Goal: Task Accomplishment & Management: Use online tool/utility

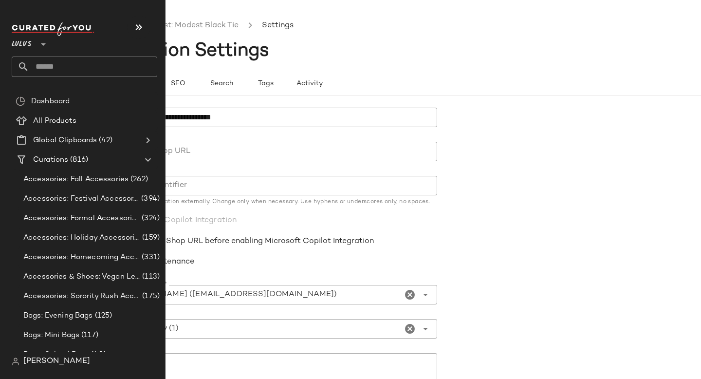
click at [65, 61] on input "text" at bounding box center [93, 66] width 128 height 20
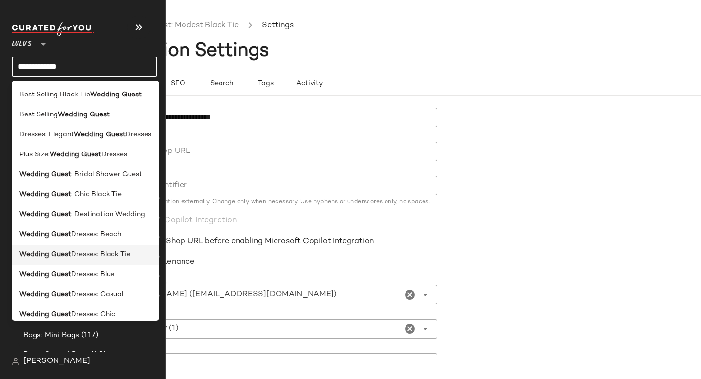
type input "**********"
click at [82, 254] on span "Dresses: Black Tie" at bounding box center [100, 254] width 59 height 10
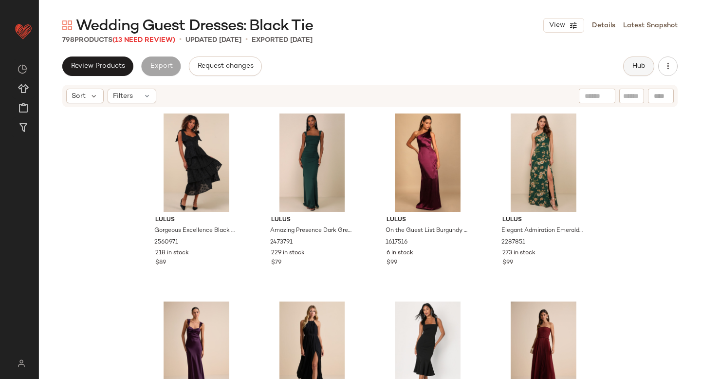
click at [627, 66] on button "Hub" at bounding box center [638, 65] width 31 height 19
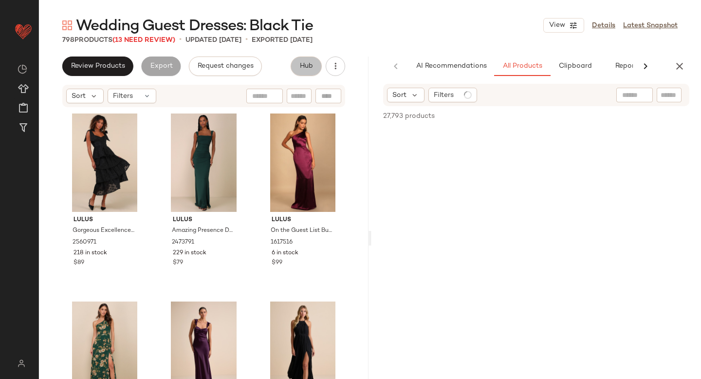
scroll to position [0, 23]
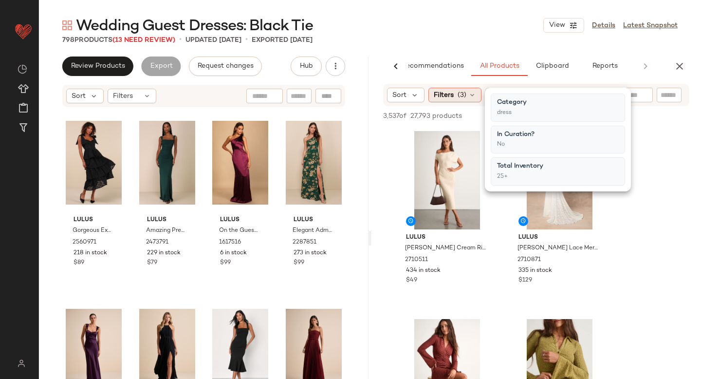
click at [471, 96] on icon at bounding box center [472, 95] width 8 height 8
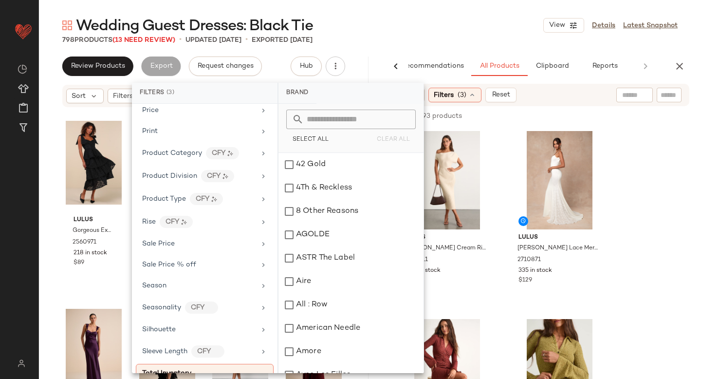
scroll to position [660, 0]
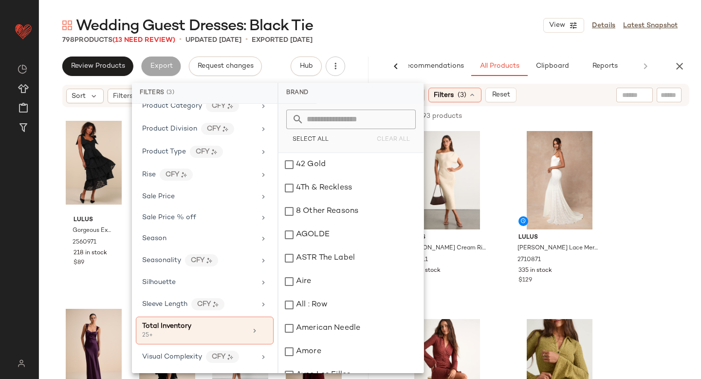
click at [586, 94] on div "Sort Filters (3) Reset" at bounding box center [536, 95] width 306 height 22
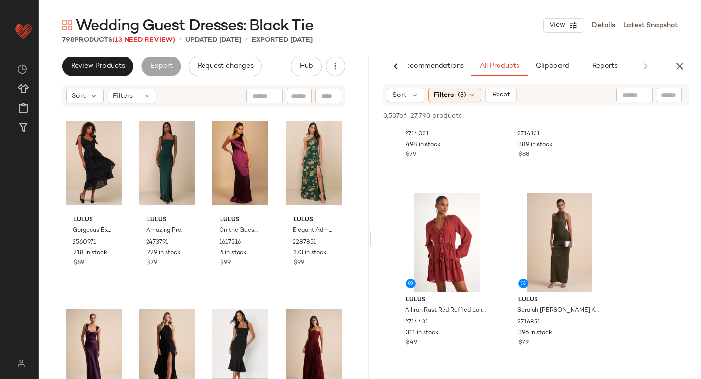
scroll to position [992, 0]
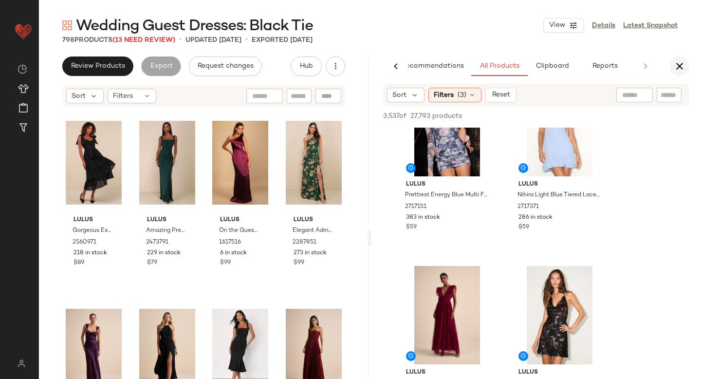
click at [682, 73] on button "button" at bounding box center [679, 65] width 19 height 19
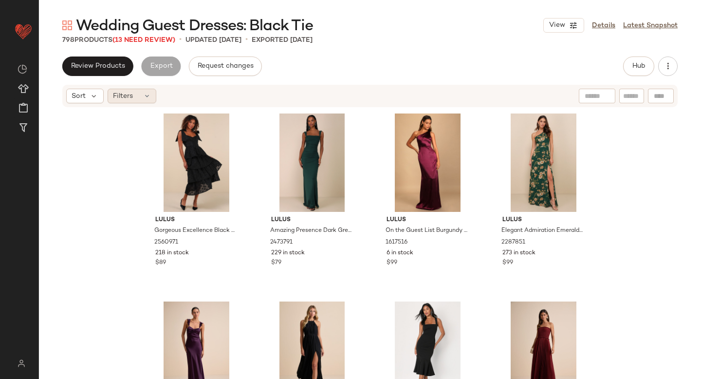
click at [131, 93] on span "Filters" at bounding box center [123, 96] width 20 height 10
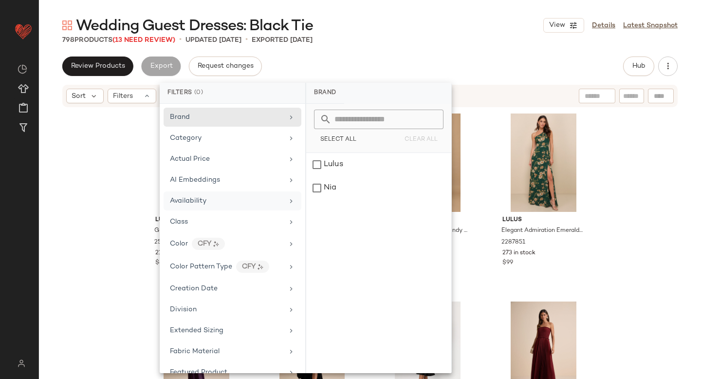
click at [195, 196] on div "Availability" at bounding box center [188, 201] width 36 height 10
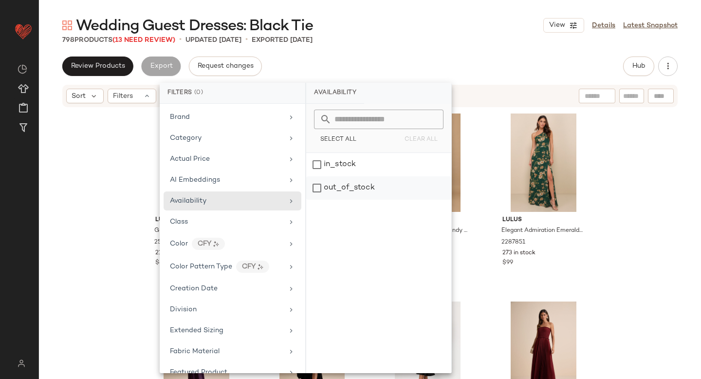
click at [331, 190] on div "out_of_stock" at bounding box center [378, 187] width 145 height 23
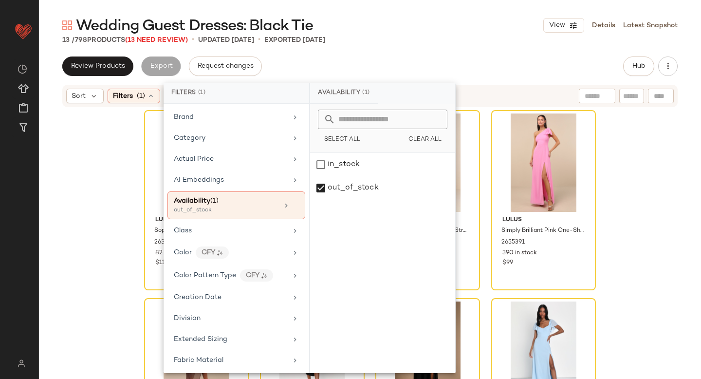
click at [482, 48] on div "Wedding Guest Dresses: Black Tie View Details Latest Snapshot 13 / 798 Products…" at bounding box center [370, 197] width 662 height 363
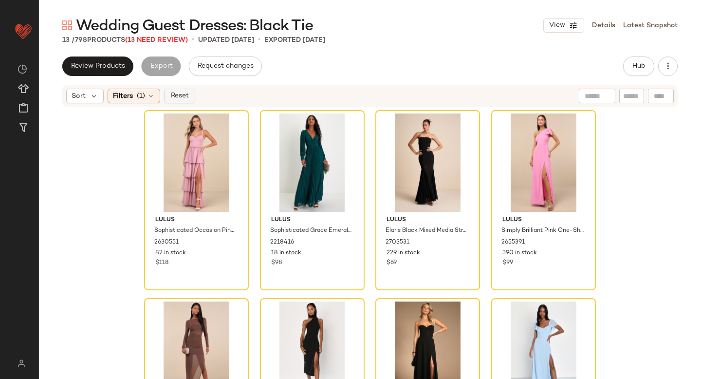
click at [191, 96] on button "Reset" at bounding box center [179, 96] width 31 height 15
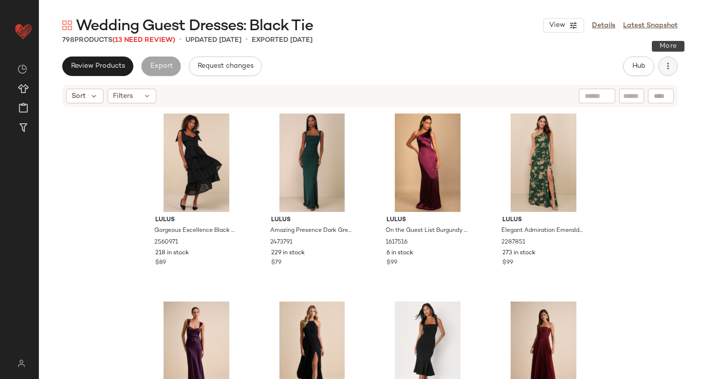
click at [663, 71] on button "button" at bounding box center [667, 65] width 19 height 19
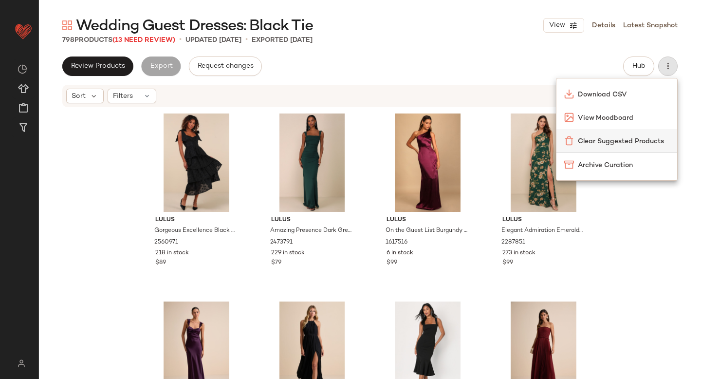
click at [628, 139] on span "Clear Suggested Products" at bounding box center [623, 141] width 91 height 10
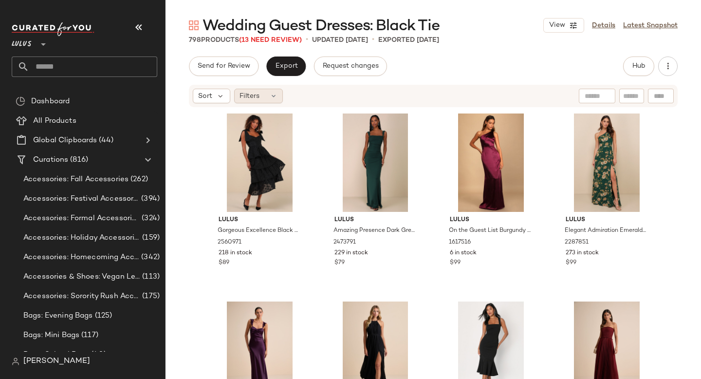
click at [278, 98] on div "Filters" at bounding box center [258, 96] width 49 height 15
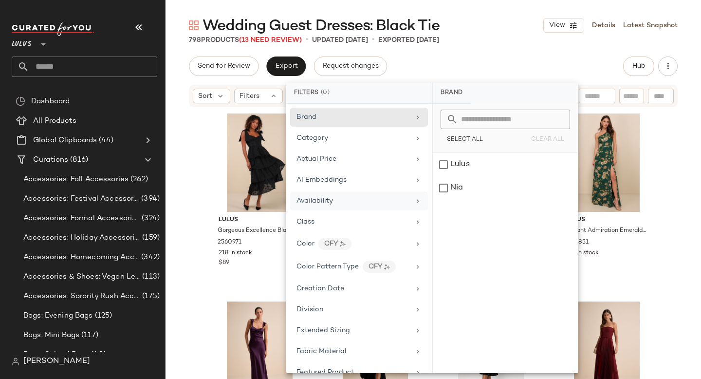
click at [346, 202] on div "Availability" at bounding box center [352, 201] width 113 height 10
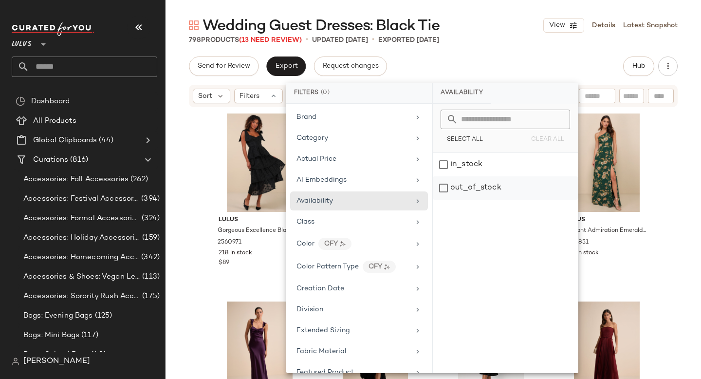
click at [478, 191] on div "out_of_stock" at bounding box center [505, 187] width 145 height 23
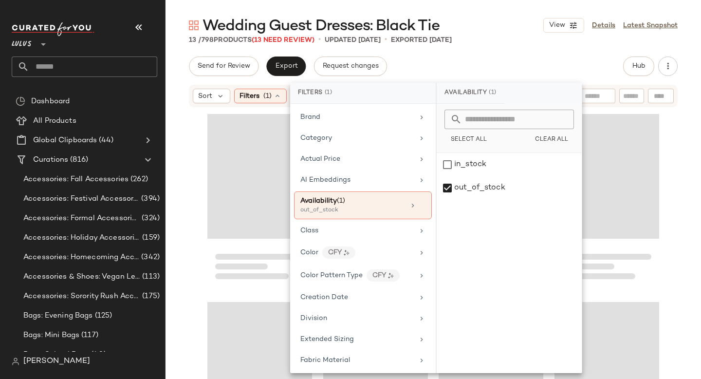
click at [515, 35] on div "13 / 798 Products (13 Need Review) • updated Sep 3rd • Exported Aug 29th" at bounding box center [432, 40] width 535 height 10
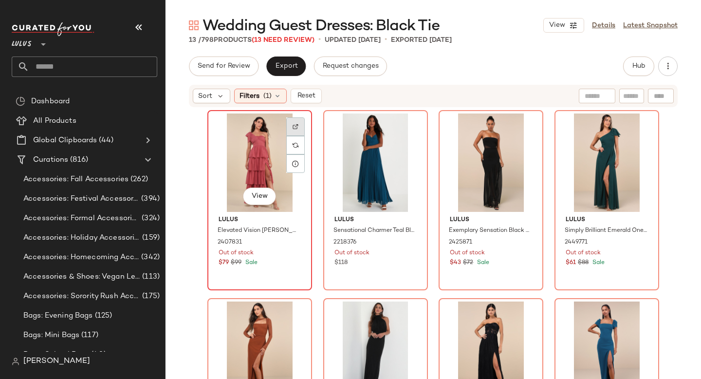
click at [294, 128] on img at bounding box center [295, 127] width 6 height 6
click at [292, 145] on img at bounding box center [295, 145] width 6 height 6
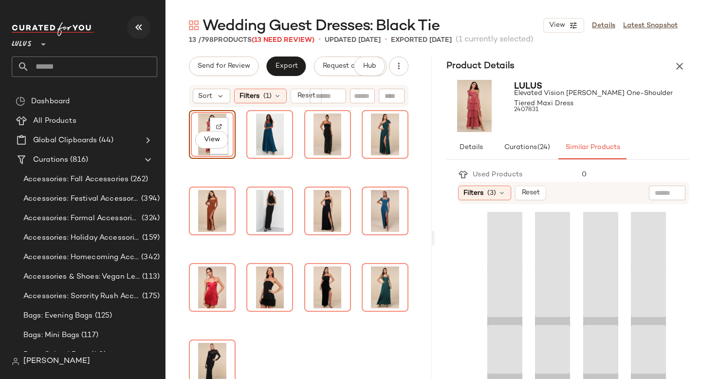
click at [142, 34] on button "button" at bounding box center [138, 27] width 23 height 23
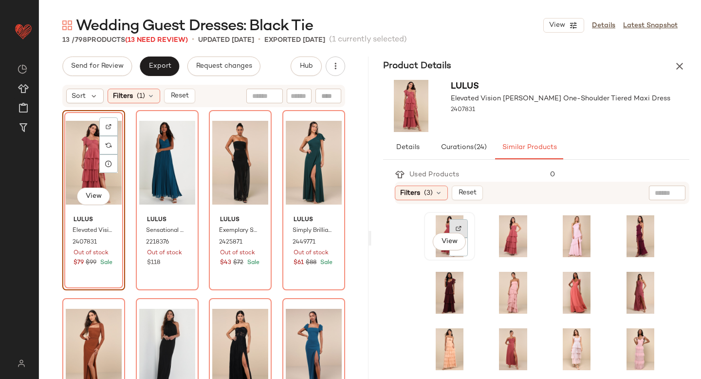
click at [459, 228] on img at bounding box center [458, 228] width 6 height 6
click at [440, 218] on div "View" at bounding box center [449, 236] width 44 height 42
click at [689, 60] on div "Product Details" at bounding box center [535, 65] width 329 height 19
click at [679, 65] on icon "button" at bounding box center [680, 66] width 12 height 12
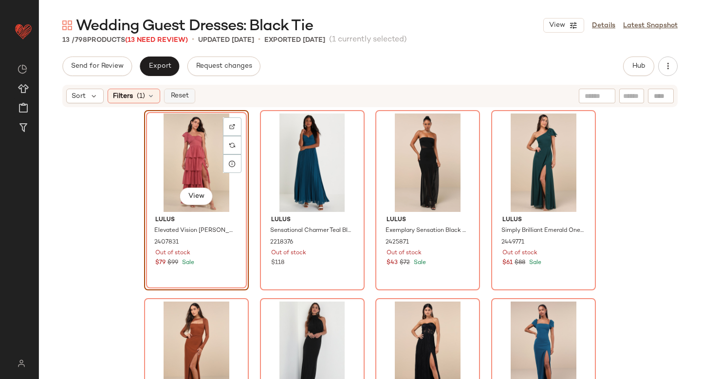
click at [180, 95] on span "Reset" at bounding box center [179, 96] width 18 height 8
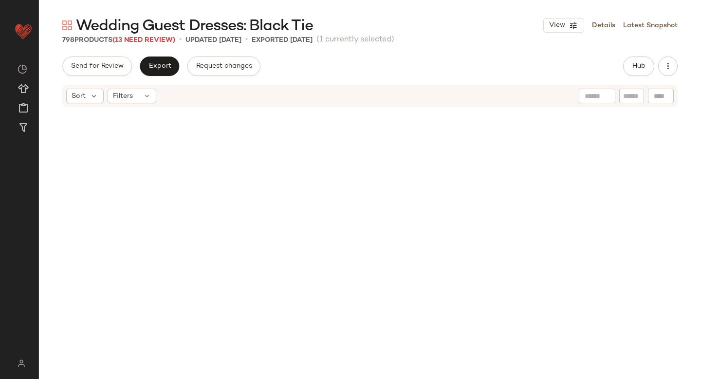
scroll to position [8453, 0]
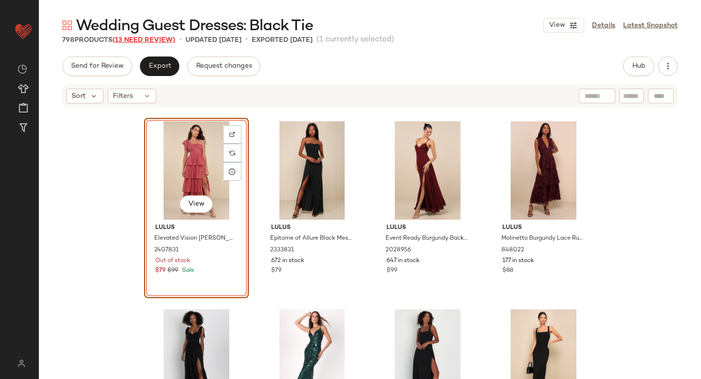
click at [159, 41] on span "(13 Need Review)" at bounding box center [143, 39] width 63 height 7
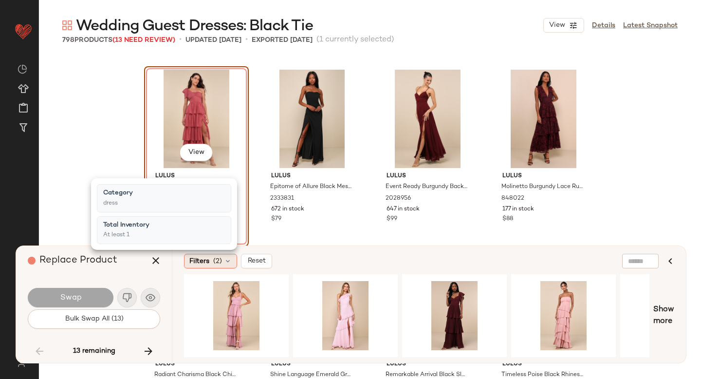
click at [227, 262] on icon at bounding box center [228, 261] width 8 height 8
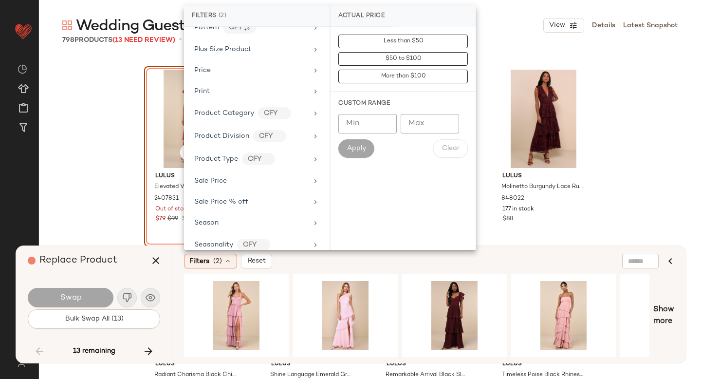
scroll to position [652, 0]
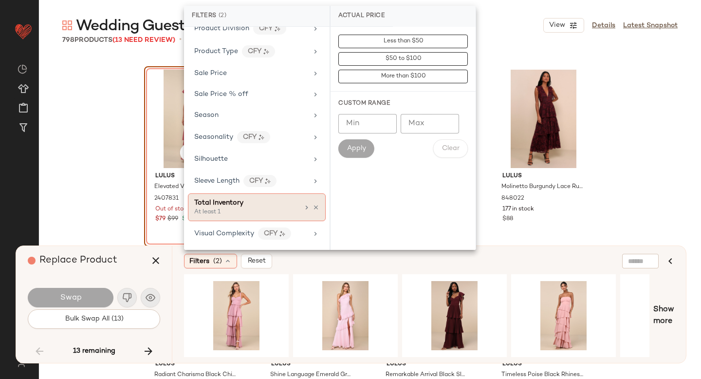
click at [303, 208] on icon at bounding box center [307, 207] width 8 height 8
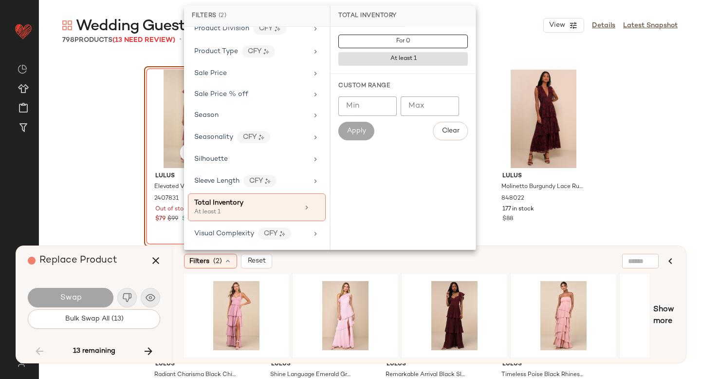
click at [346, 270] on div "Filters (2) Reset Show more" at bounding box center [429, 304] width 514 height 117
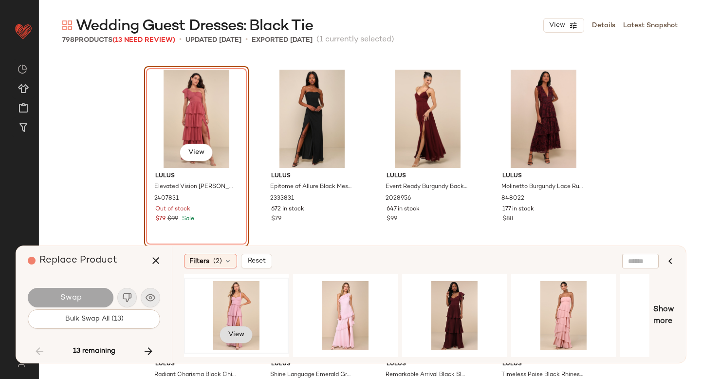
click at [238, 330] on span "View" at bounding box center [236, 334] width 17 height 8
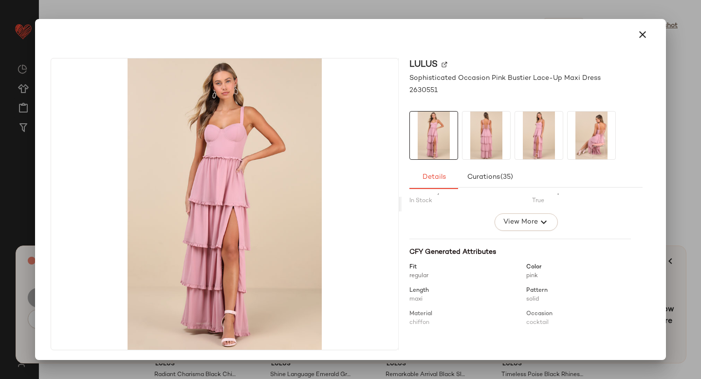
scroll to position [58, 0]
click at [640, 32] on icon "button" at bounding box center [643, 35] width 12 height 12
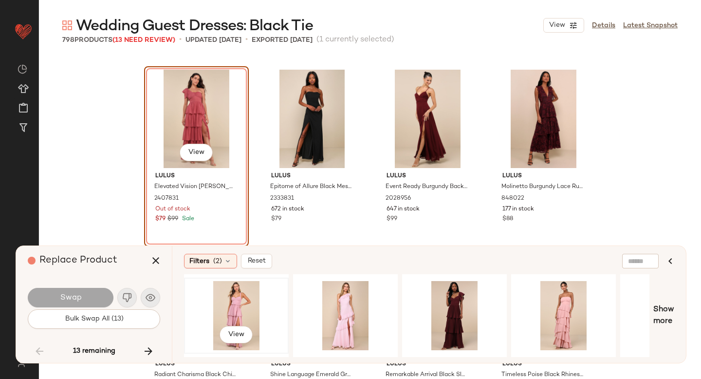
click at [241, 297] on div "View" at bounding box center [236, 315] width 98 height 69
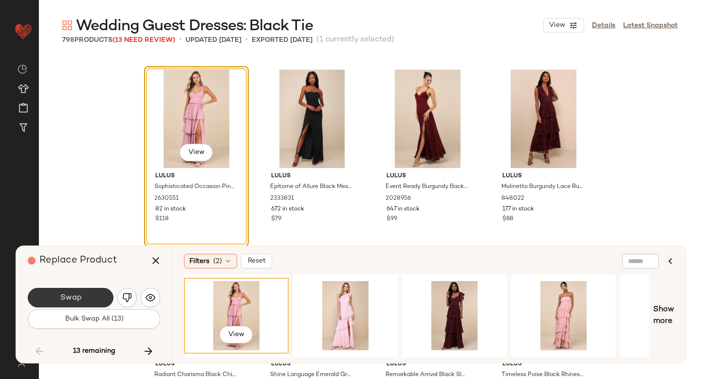
click at [75, 293] on span "Swap" at bounding box center [70, 297] width 22 height 9
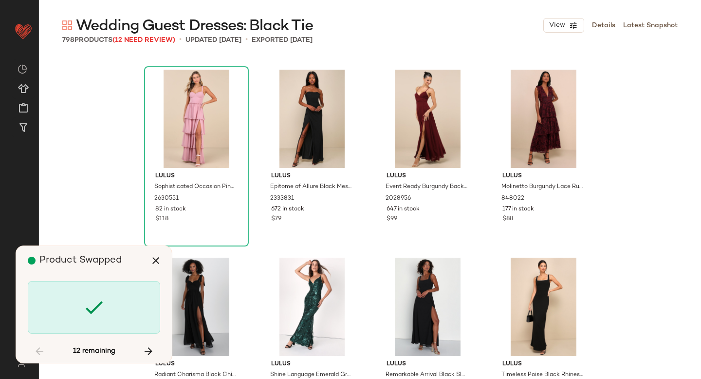
scroll to position [10519, 0]
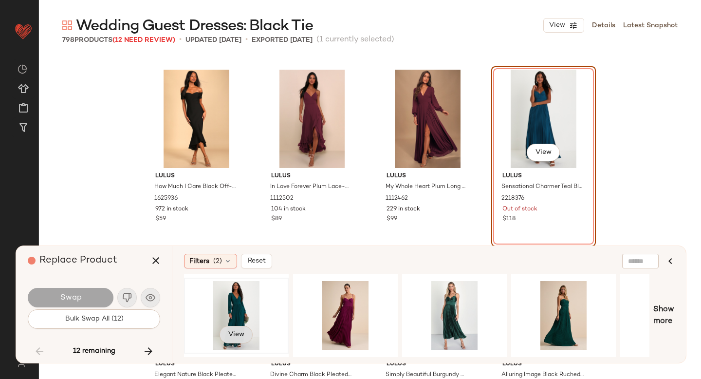
click at [239, 330] on span "View" at bounding box center [236, 334] width 17 height 8
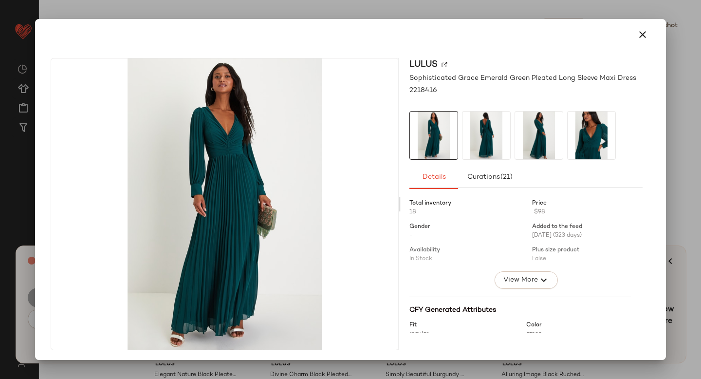
click at [690, 123] on div at bounding box center [350, 189] width 701 height 379
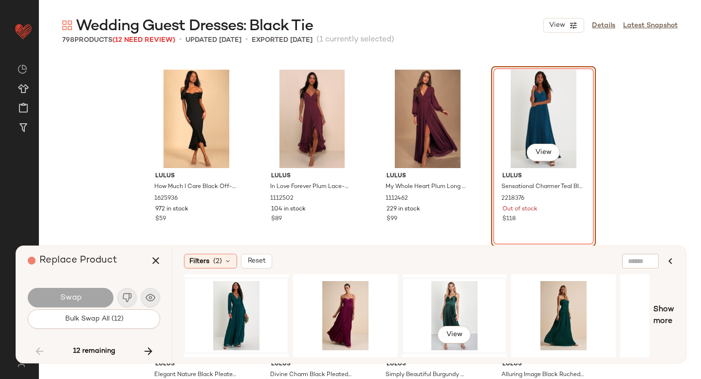
click at [421, 308] on div "View" at bounding box center [454, 315] width 98 height 69
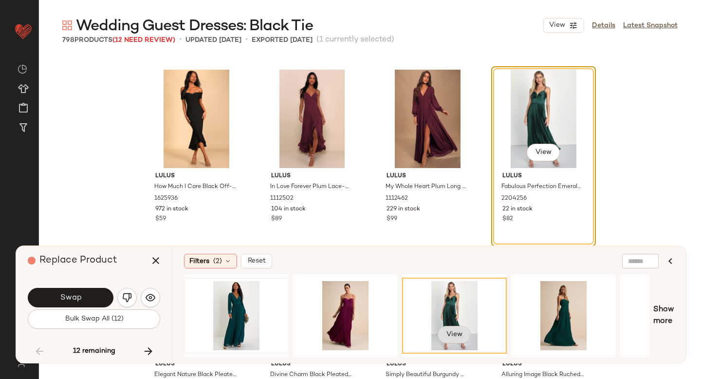
click at [450, 337] on button "View" at bounding box center [453, 335] width 33 height 18
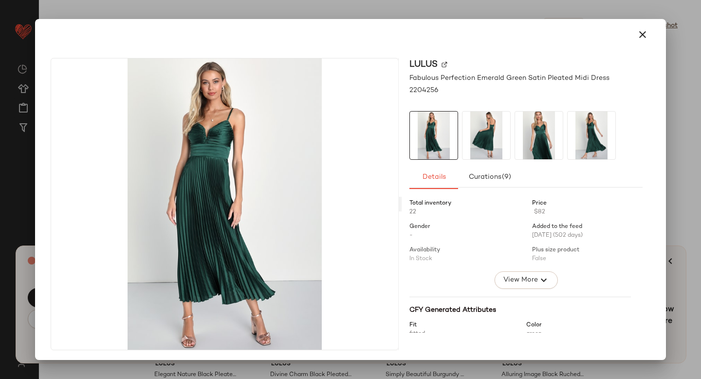
click at [684, 253] on div at bounding box center [350, 189] width 701 height 379
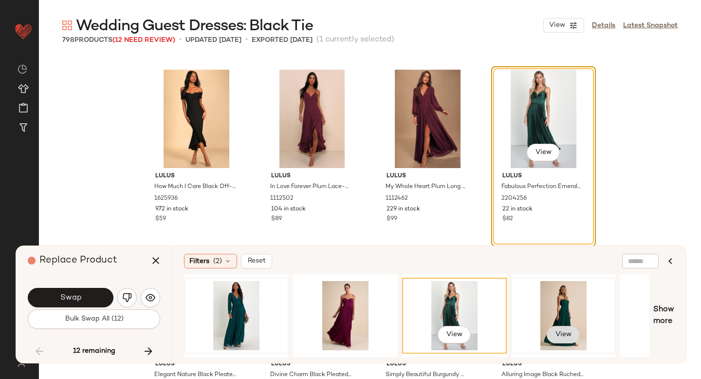
click at [555, 330] on span "View" at bounding box center [563, 334] width 17 height 8
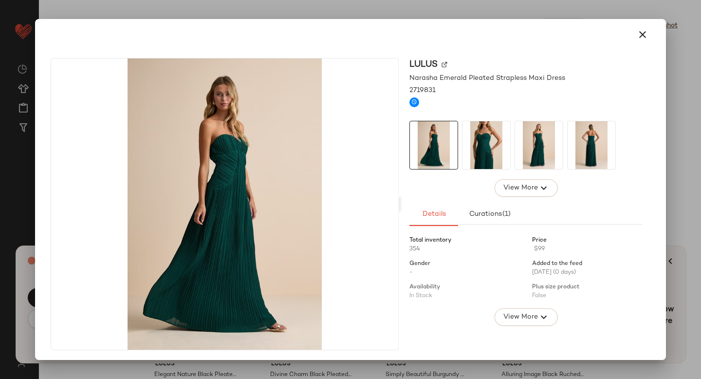
click at [673, 302] on div at bounding box center [350, 189] width 701 height 379
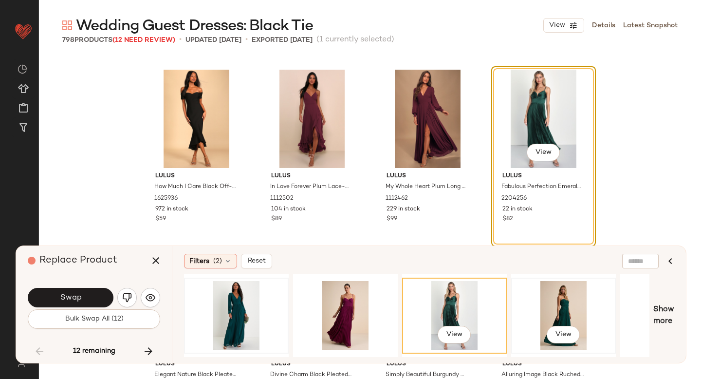
click at [560, 308] on div "View" at bounding box center [563, 315] width 98 height 69
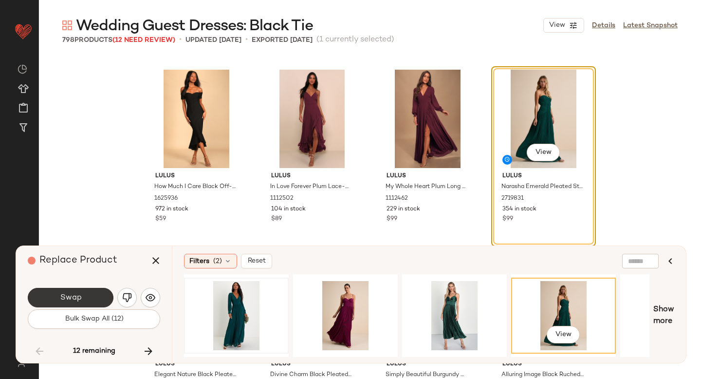
click at [73, 291] on button "Swap" at bounding box center [71, 297] width 86 height 19
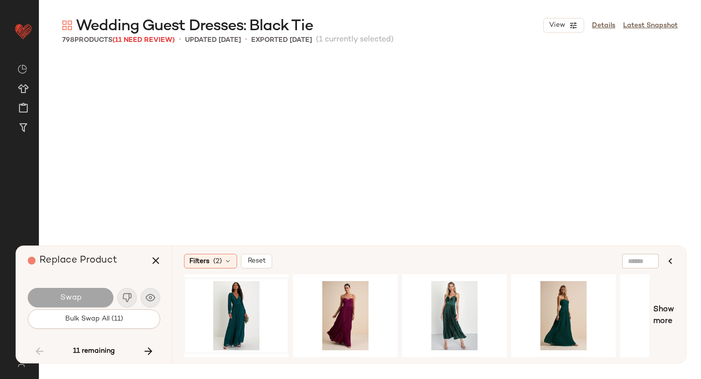
scroll to position [12022, 0]
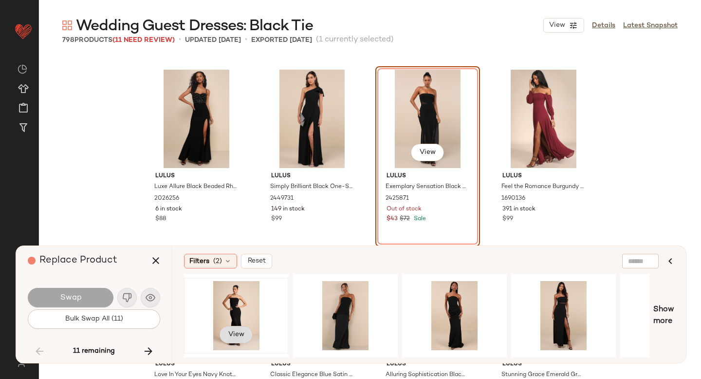
click at [242, 331] on span "View" at bounding box center [236, 334] width 17 height 8
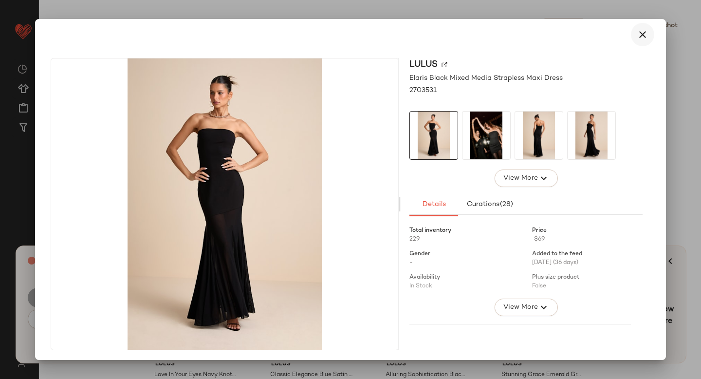
click at [637, 35] on icon "button" at bounding box center [643, 35] width 12 height 12
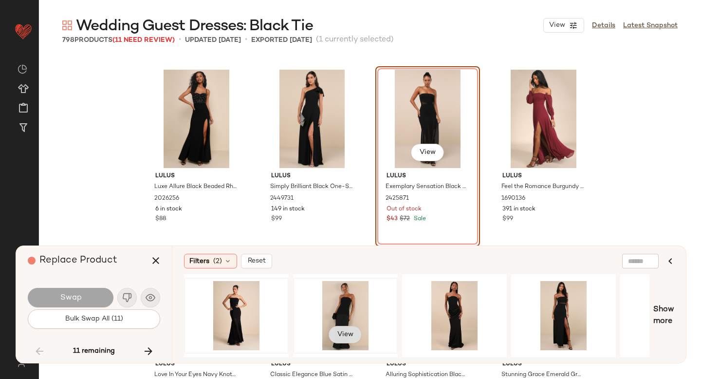
click at [341, 330] on span "View" at bounding box center [345, 334] width 17 height 8
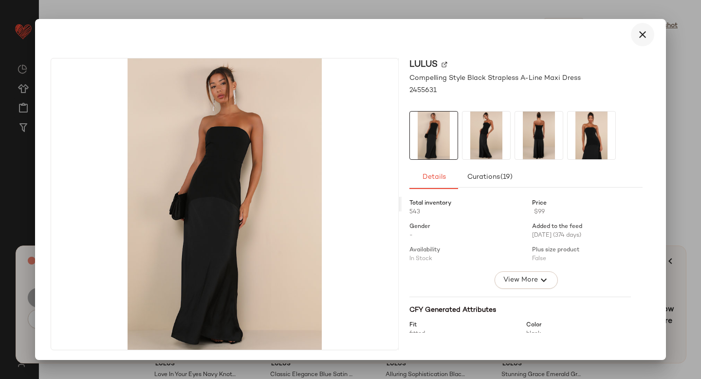
click at [637, 37] on icon "button" at bounding box center [643, 35] width 12 height 12
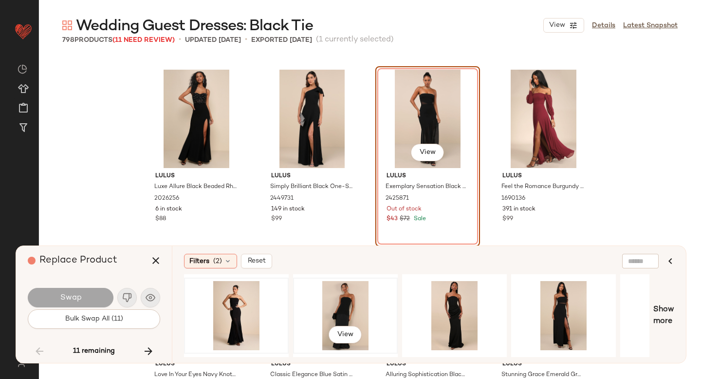
click at [348, 302] on div "View" at bounding box center [345, 315] width 98 height 69
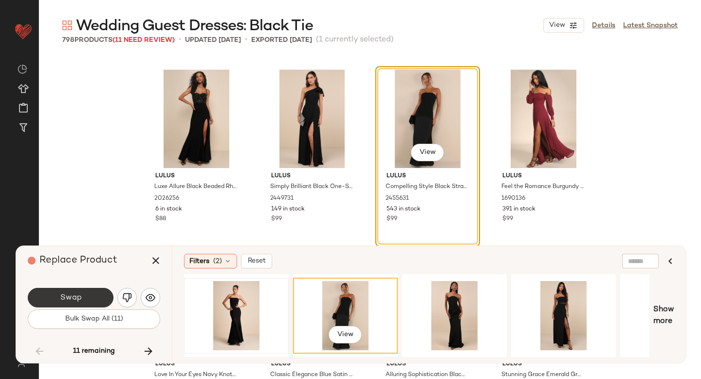
click at [58, 301] on button "Swap" at bounding box center [71, 297] width 86 height 19
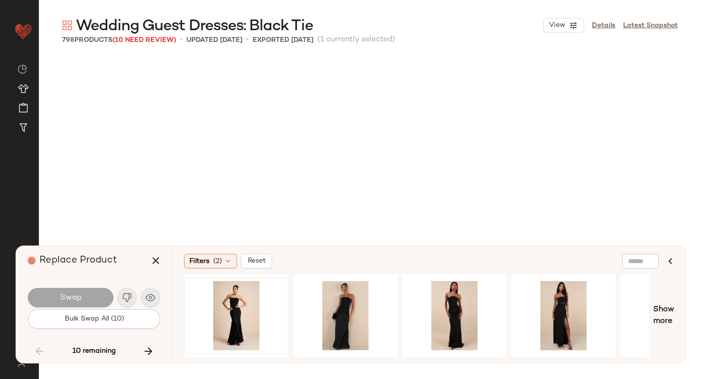
scroll to position [12586, 0]
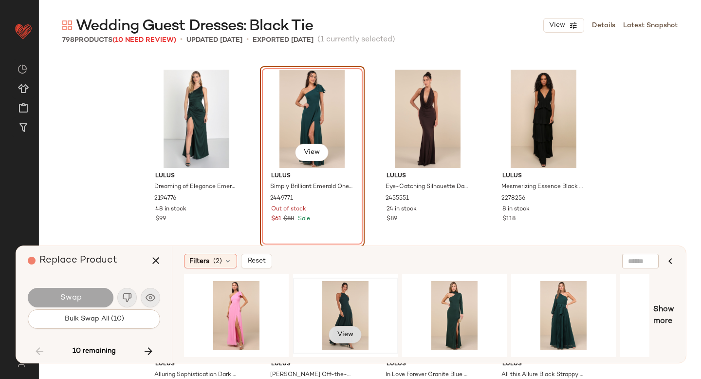
click at [355, 336] on button "View" at bounding box center [344, 335] width 33 height 18
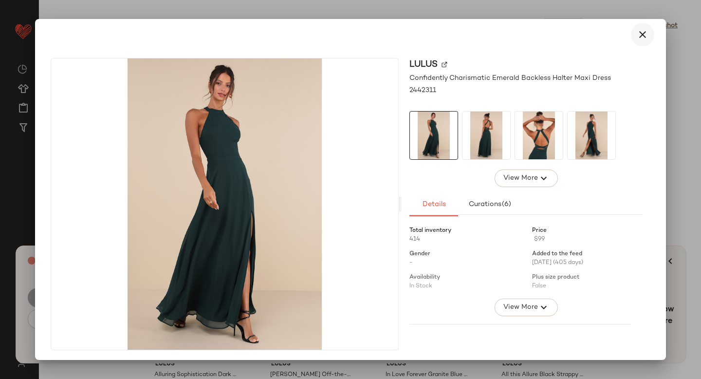
click at [638, 36] on icon "button" at bounding box center [643, 35] width 12 height 12
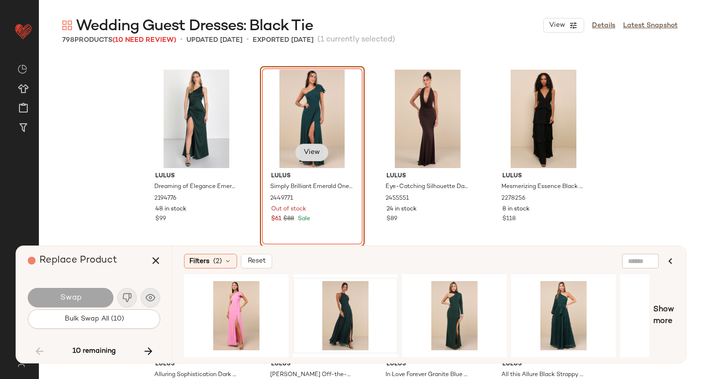
click at [309, 147] on button "View" at bounding box center [311, 153] width 33 height 18
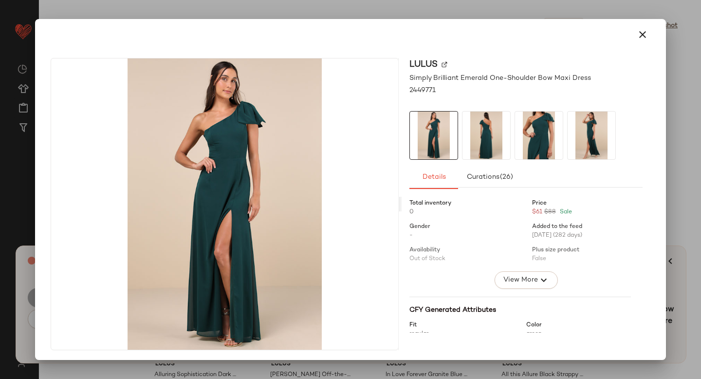
click at [441, 63] on img at bounding box center [444, 64] width 6 height 6
click at [637, 34] on icon "button" at bounding box center [643, 35] width 12 height 12
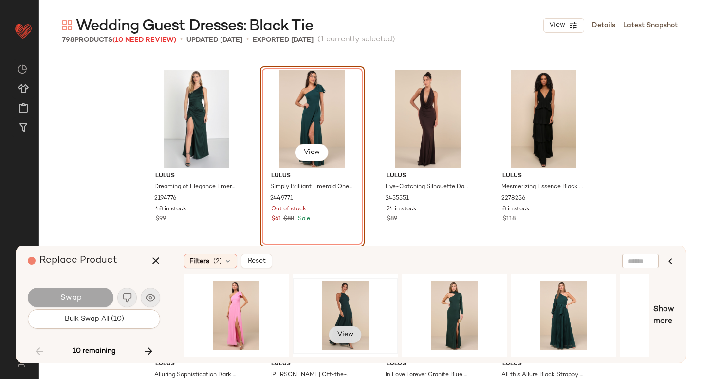
click at [346, 332] on span "View" at bounding box center [345, 334] width 17 height 8
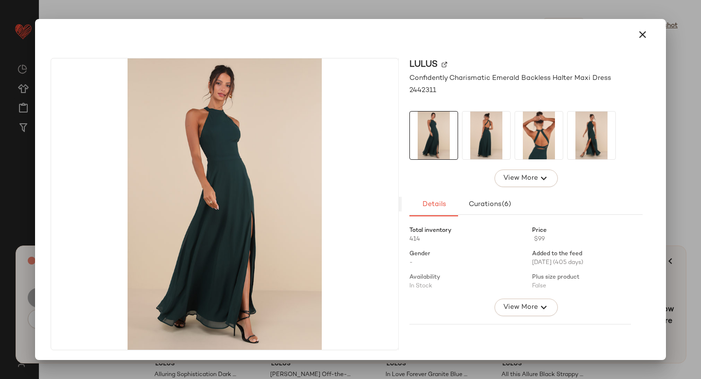
click at [455, 353] on div "Lulus Confidently Charismatic Emerald Backless Halter Maxi Dress 2442311 View M…" at bounding box center [350, 205] width 623 height 311
click at [377, 370] on div at bounding box center [350, 189] width 701 height 379
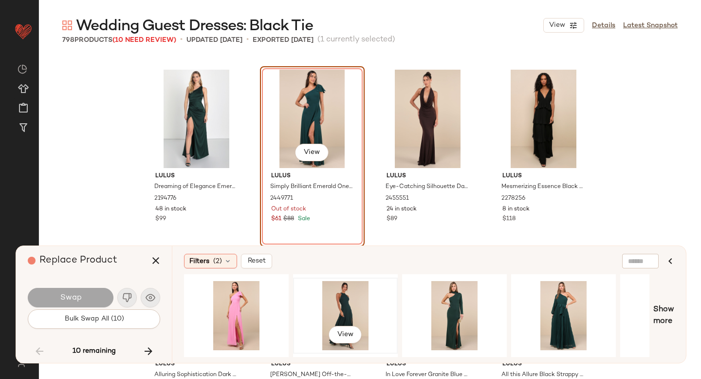
click at [338, 288] on div "View" at bounding box center [345, 315] width 98 height 69
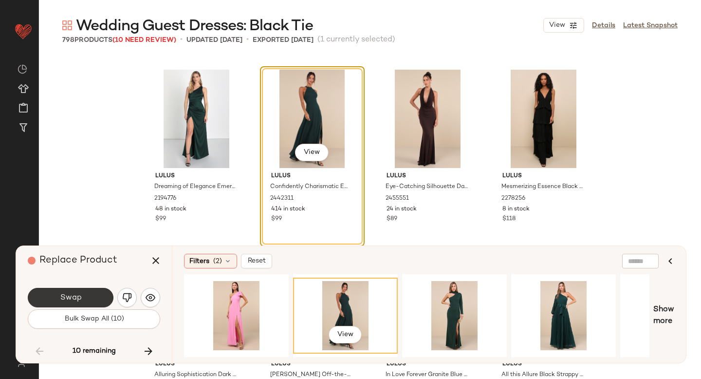
click at [85, 294] on button "Swap" at bounding box center [71, 297] width 86 height 19
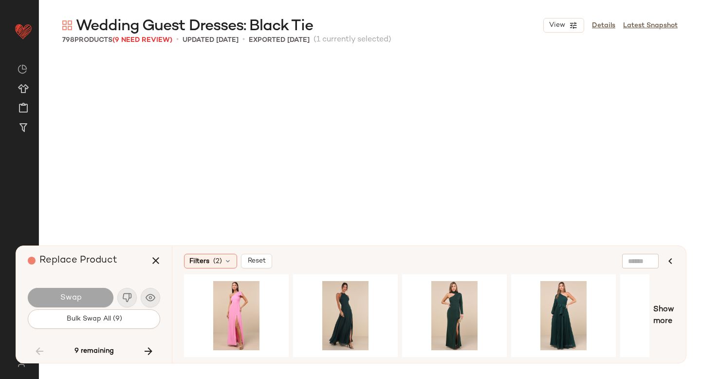
scroll to position [12961, 0]
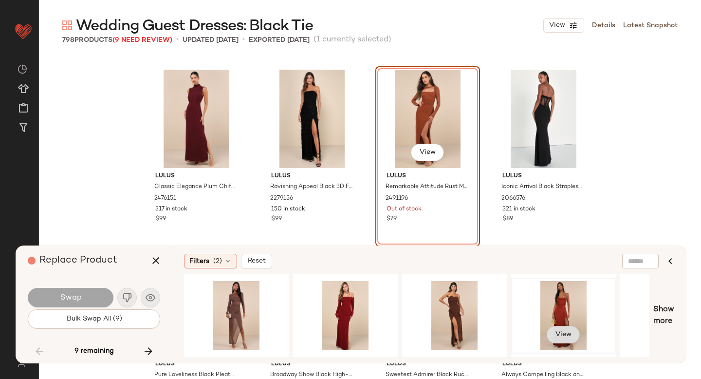
click at [553, 328] on button "View" at bounding box center [563, 335] width 33 height 18
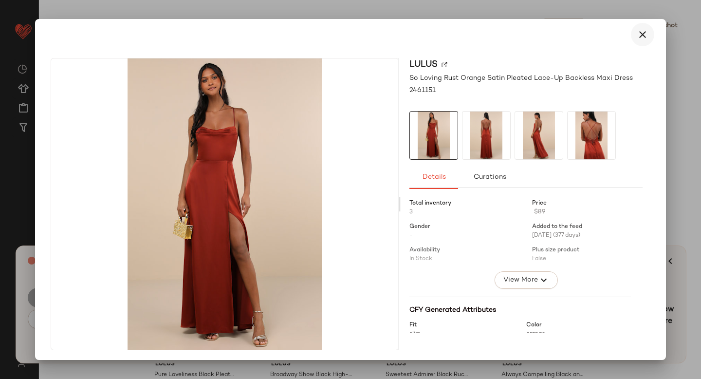
click at [638, 36] on icon "button" at bounding box center [643, 35] width 12 height 12
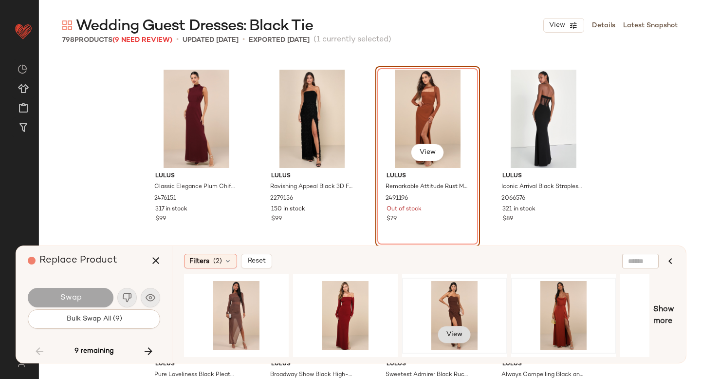
click at [449, 331] on span "View" at bounding box center [454, 334] width 17 height 8
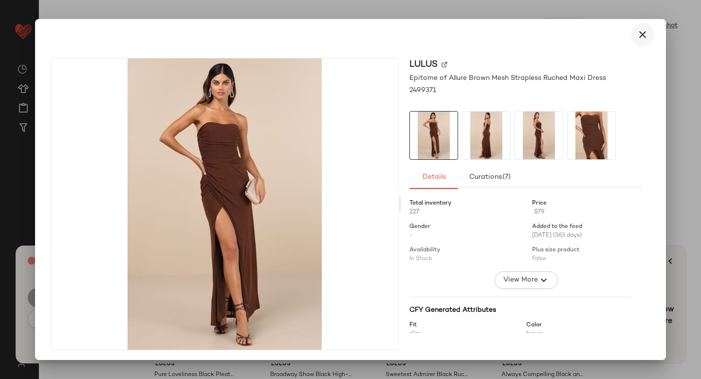
click at [637, 35] on icon "button" at bounding box center [643, 35] width 12 height 12
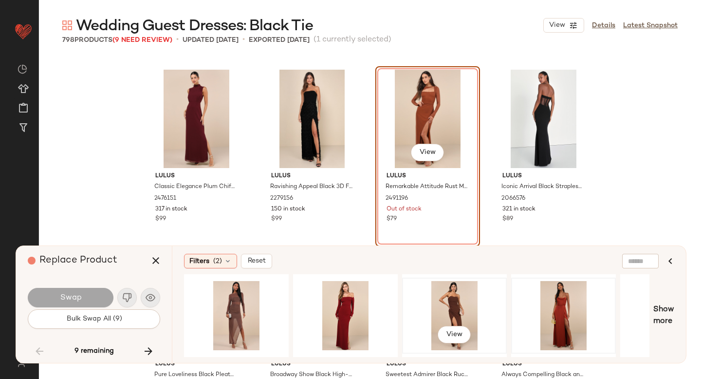
click at [434, 298] on div "View" at bounding box center [454, 315] width 98 height 69
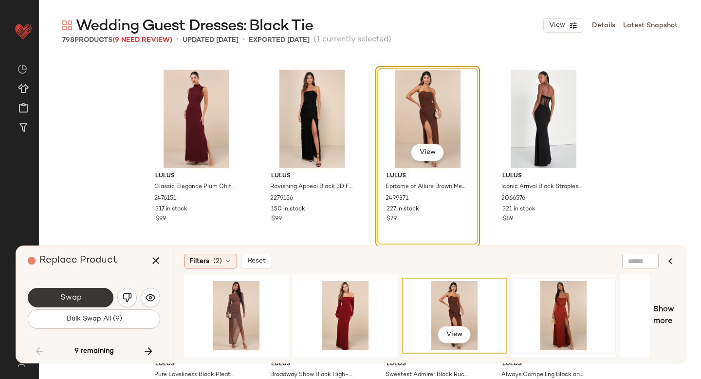
click at [73, 289] on button "Swap" at bounding box center [71, 297] width 86 height 19
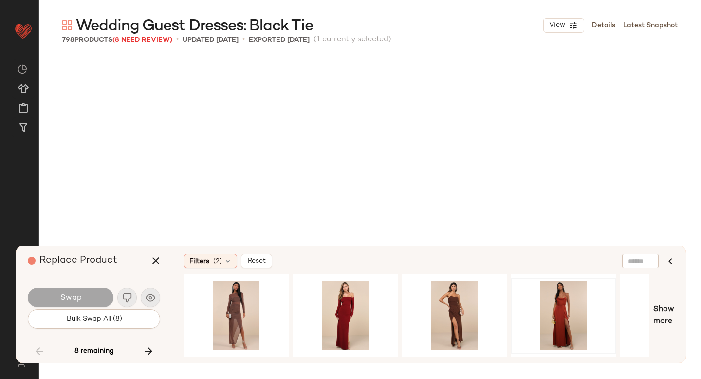
scroll to position [14652, 0]
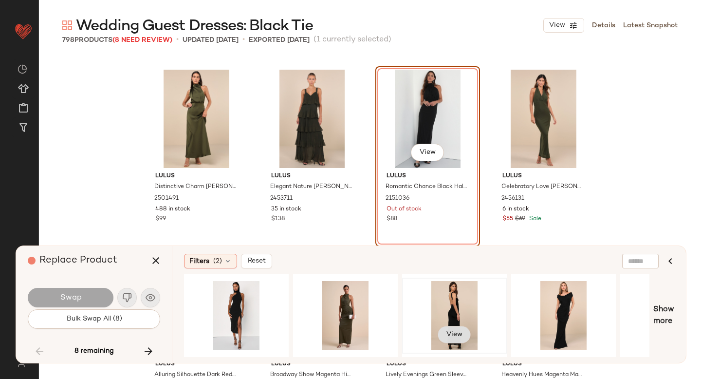
click at [462, 333] on span "View" at bounding box center [454, 334] width 17 height 8
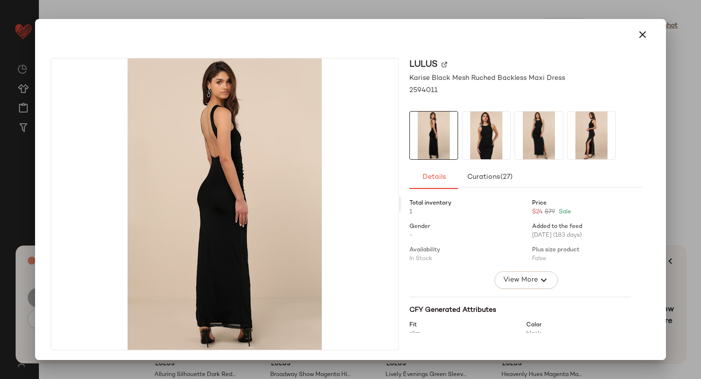
click at [472, 136] on img at bounding box center [486, 135] width 48 height 48
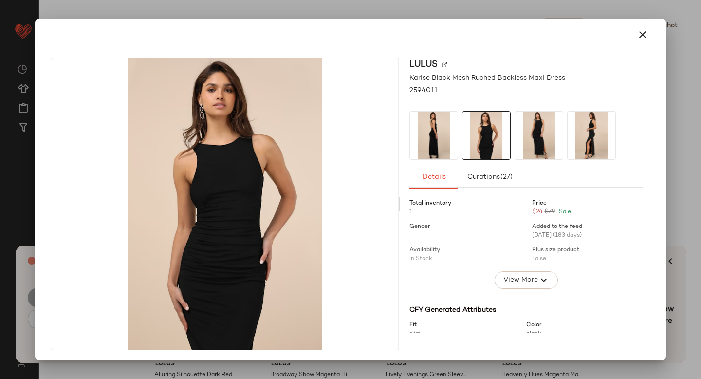
click at [531, 131] on img at bounding box center [539, 135] width 48 height 48
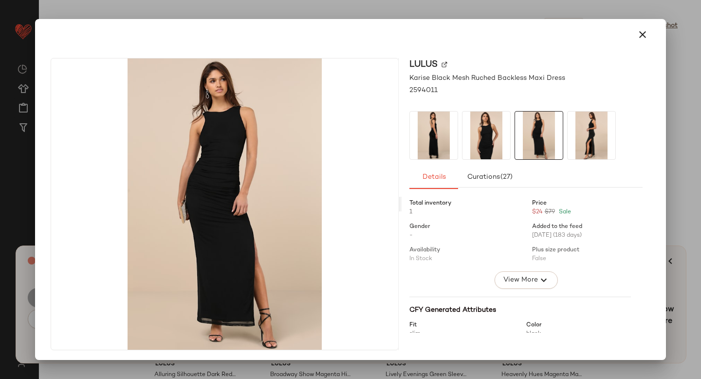
click at [586, 126] on img at bounding box center [591, 135] width 48 height 48
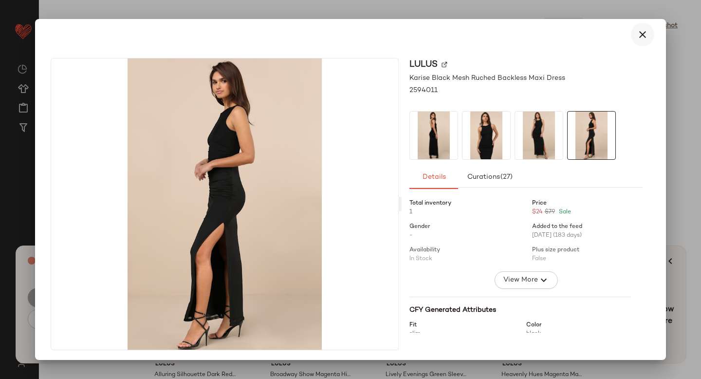
click at [639, 37] on icon "button" at bounding box center [643, 35] width 12 height 12
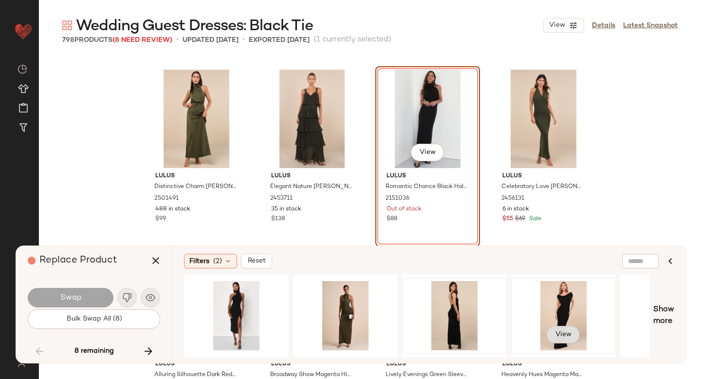
click at [555, 330] on span "View" at bounding box center [563, 334] width 17 height 8
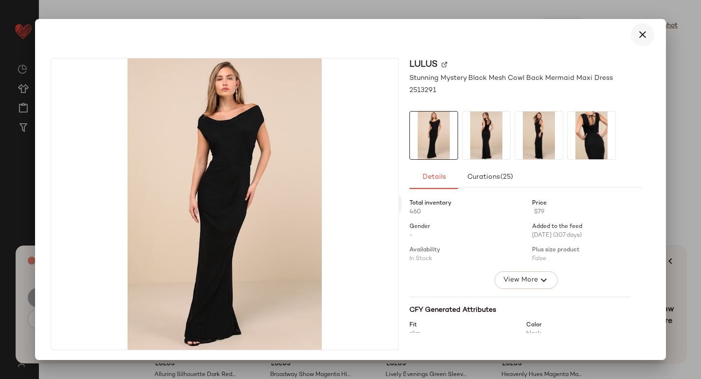
click at [637, 36] on icon "button" at bounding box center [643, 35] width 12 height 12
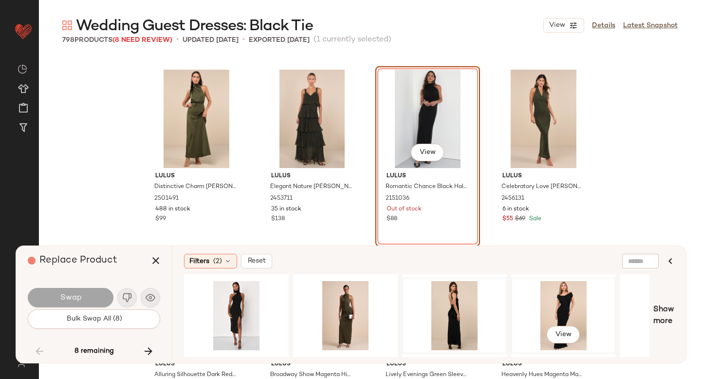
click at [568, 286] on div "View" at bounding box center [563, 315] width 98 height 69
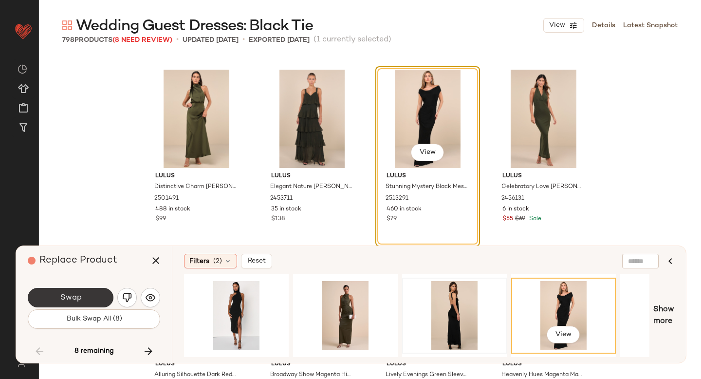
click at [87, 293] on button "Swap" at bounding box center [71, 297] width 86 height 19
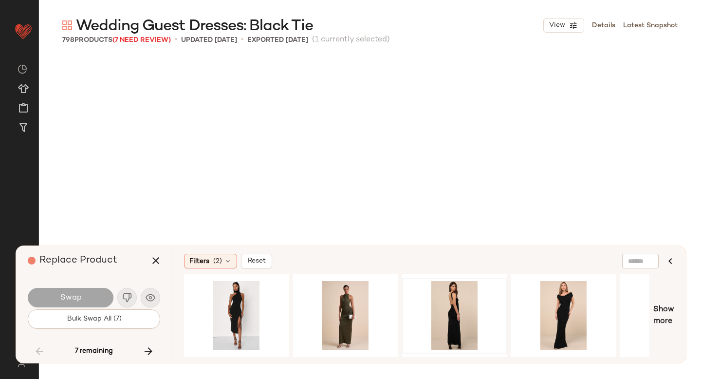
scroll to position [19160, 0]
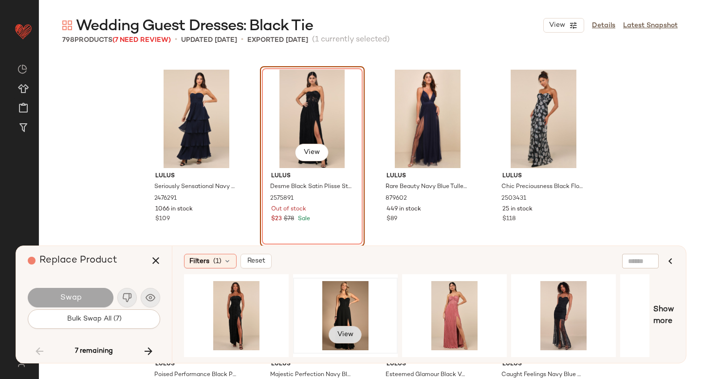
click at [342, 327] on button "View" at bounding box center [344, 335] width 33 height 18
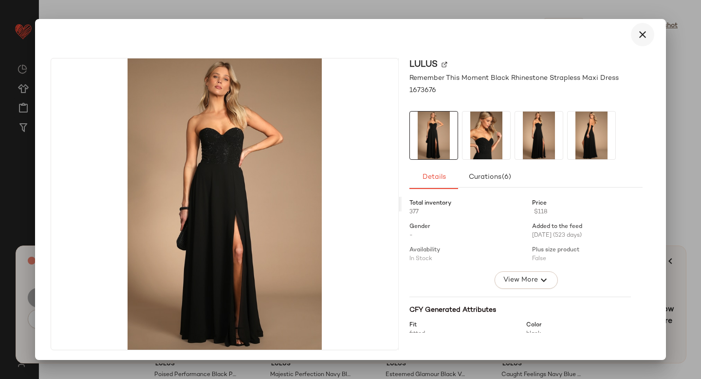
click at [637, 33] on icon "button" at bounding box center [643, 35] width 12 height 12
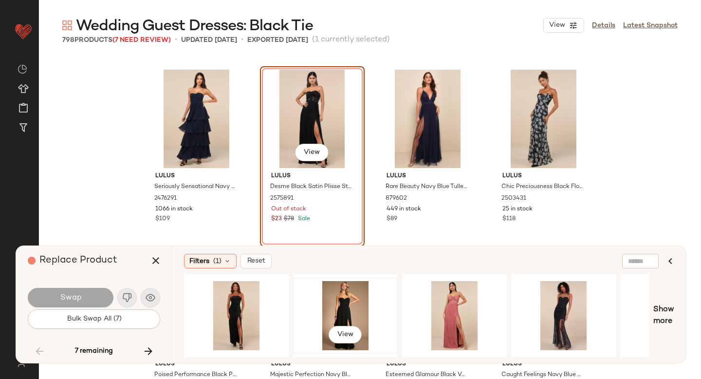
click at [346, 307] on div "View" at bounding box center [345, 315] width 98 height 69
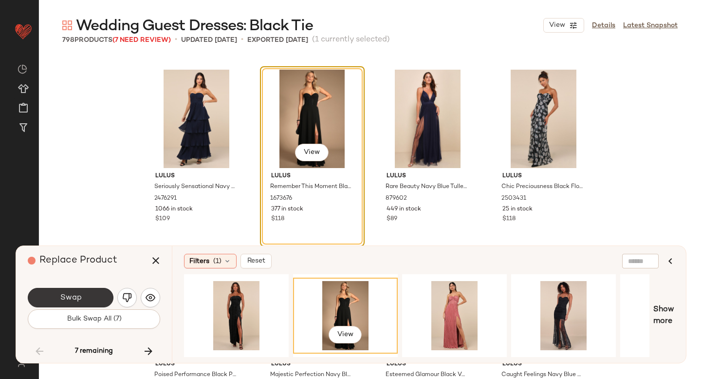
click at [70, 296] on span "Swap" at bounding box center [70, 297] width 22 height 9
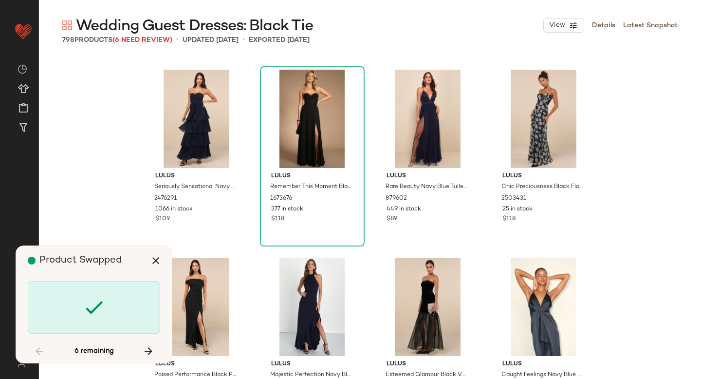
scroll to position [20287, 0]
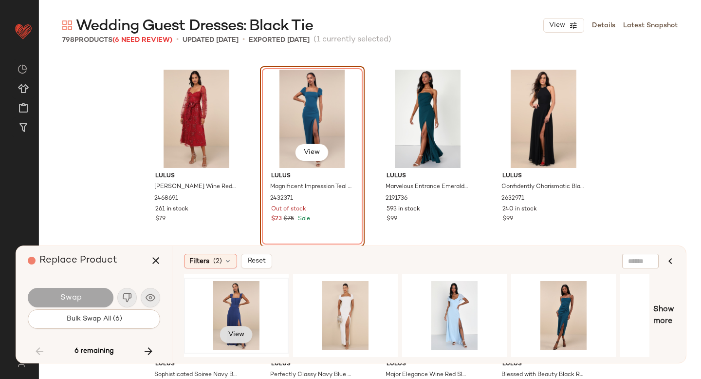
click at [241, 332] on span "View" at bounding box center [236, 334] width 17 height 8
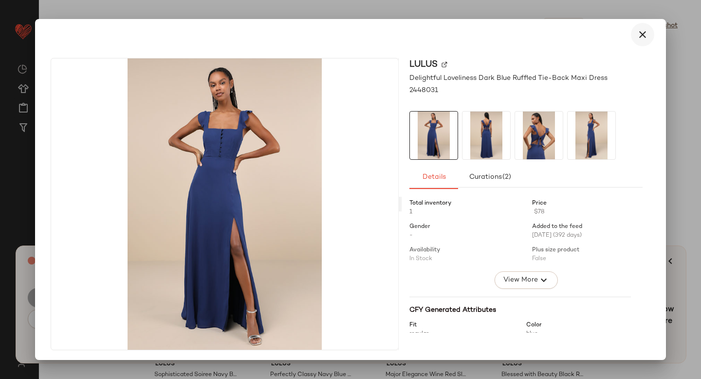
click at [637, 31] on icon "button" at bounding box center [643, 35] width 12 height 12
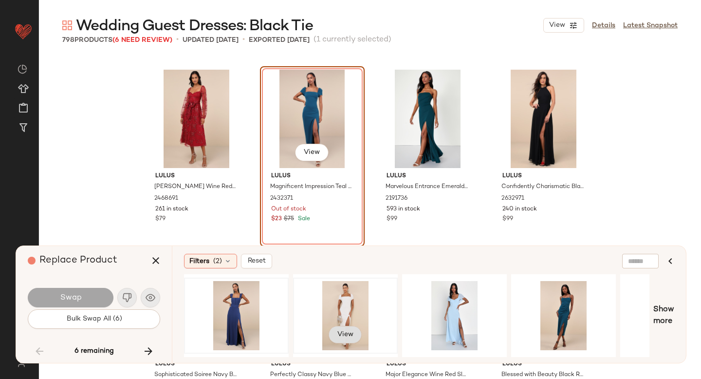
click at [352, 332] on span "View" at bounding box center [345, 334] width 17 height 8
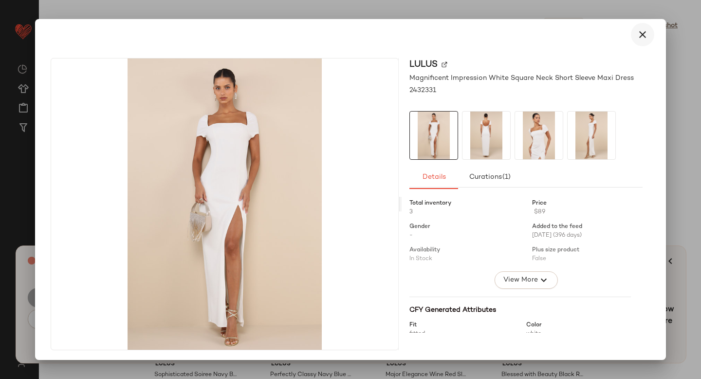
click at [638, 32] on icon "button" at bounding box center [643, 35] width 12 height 12
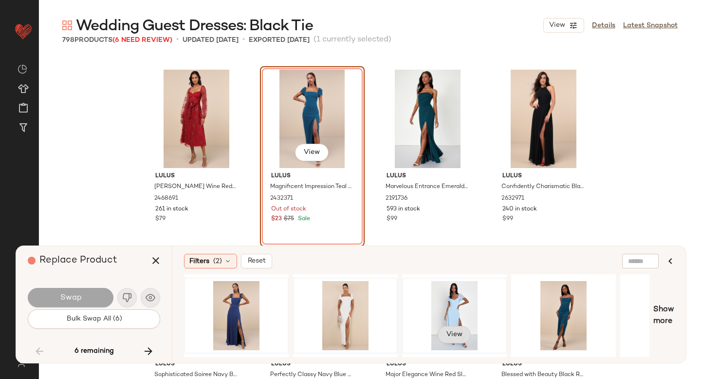
click at [447, 331] on span "View" at bounding box center [454, 334] width 17 height 8
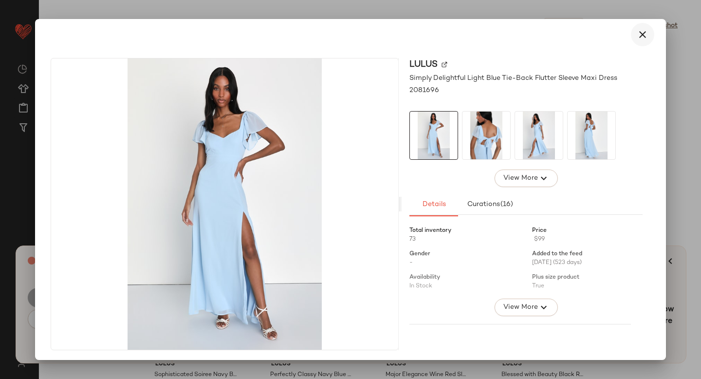
click at [631, 40] on button "button" at bounding box center [642, 34] width 23 height 23
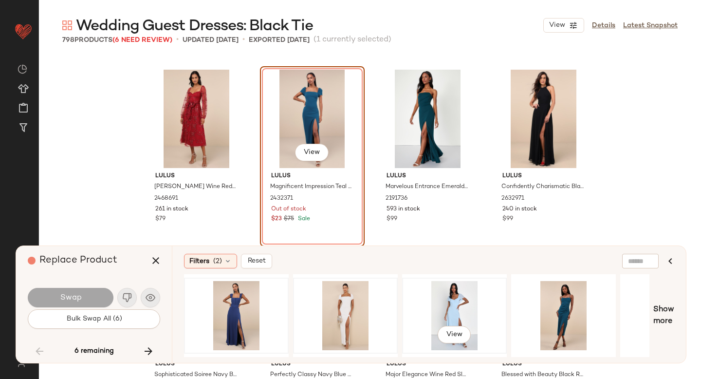
click at [447, 317] on div "View" at bounding box center [454, 315] width 98 height 69
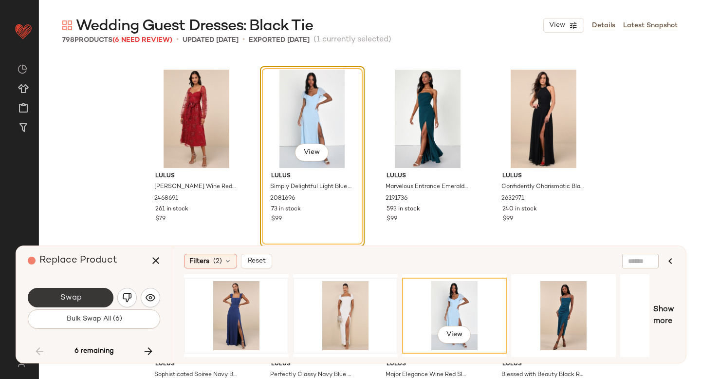
click at [81, 296] on button "Swap" at bounding box center [71, 297] width 86 height 19
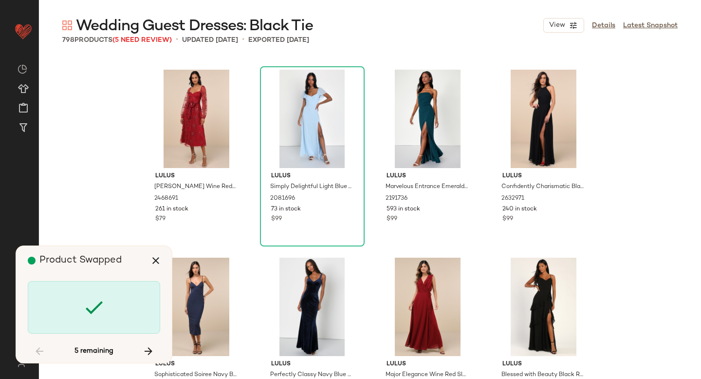
scroll to position [21414, 0]
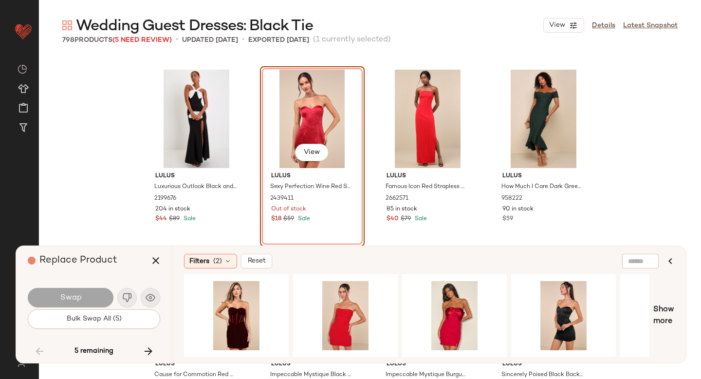
click at [300, 110] on div "View" at bounding box center [312, 119] width 98 height 98
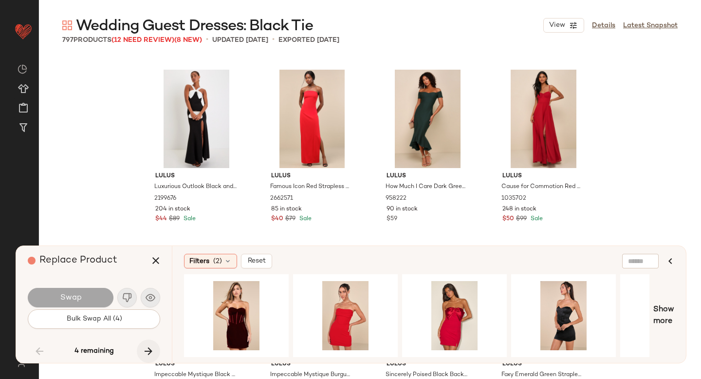
click at [146, 347] on icon "button" at bounding box center [149, 351] width 12 height 12
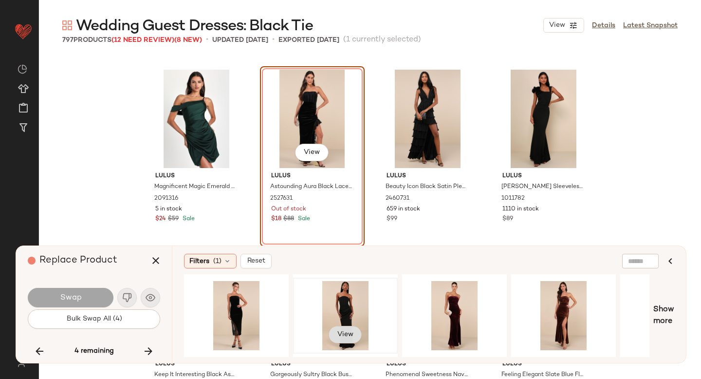
click at [344, 333] on span "View" at bounding box center [345, 334] width 17 height 8
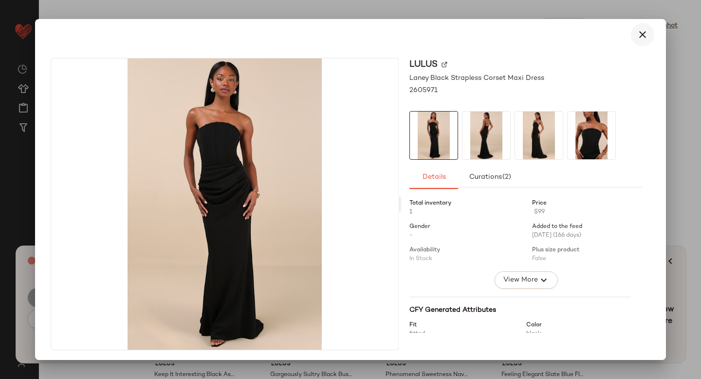
click at [637, 34] on icon "button" at bounding box center [643, 35] width 12 height 12
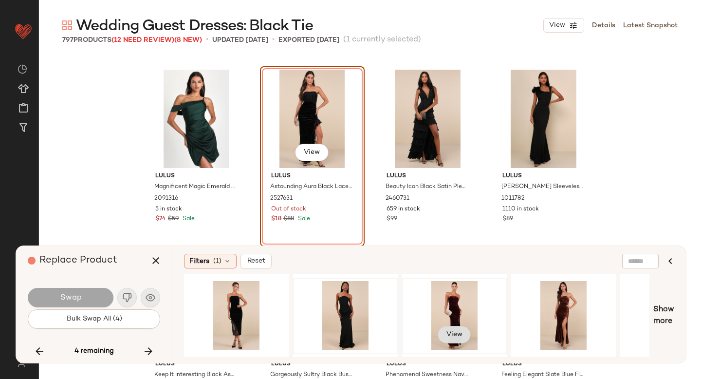
click at [454, 330] on span "View" at bounding box center [454, 334] width 17 height 8
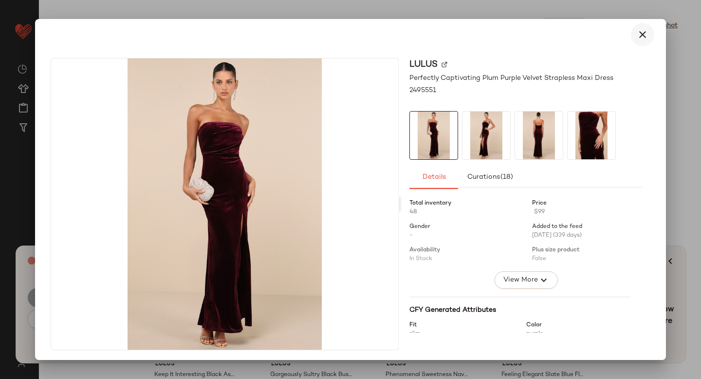
click at [637, 36] on icon "button" at bounding box center [643, 35] width 12 height 12
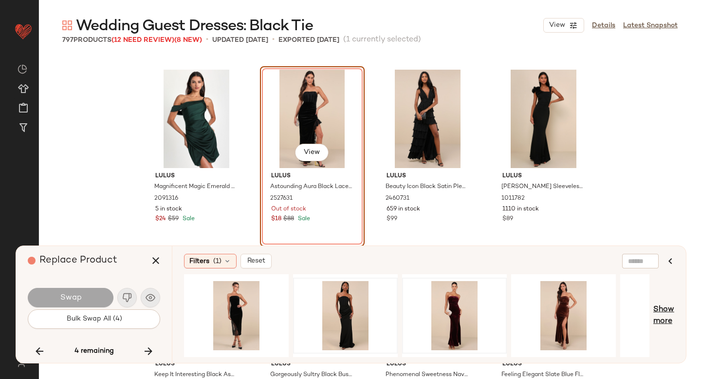
click at [661, 315] on span "Show more" at bounding box center [663, 315] width 21 height 23
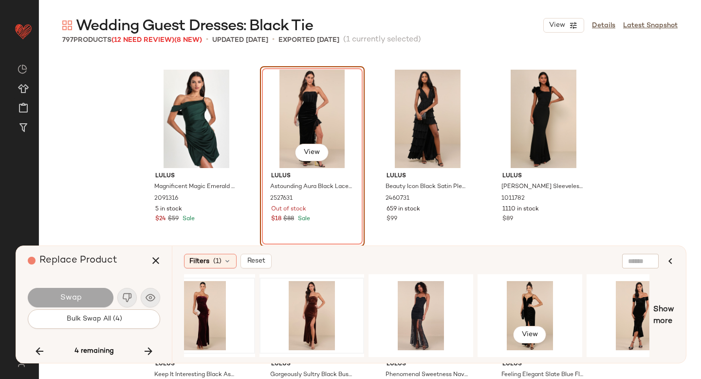
scroll to position [0, 285]
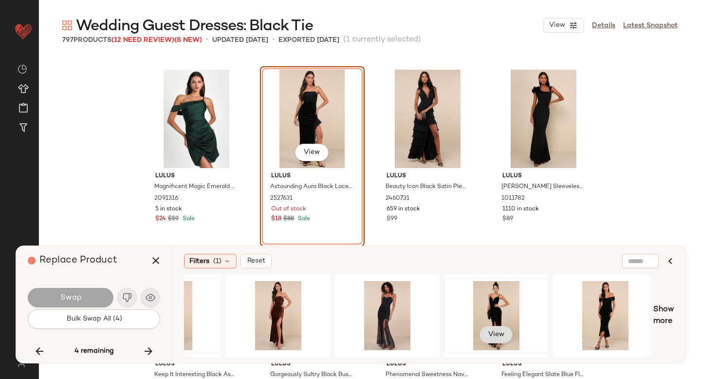
click at [491, 333] on span "View" at bounding box center [496, 334] width 17 height 8
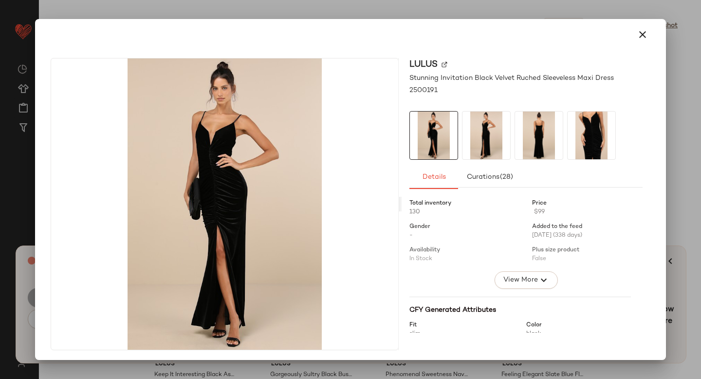
click at [506, 351] on div "Lulus Stunning Invitation Black Velvet Ruched Sleeveless Maxi Dress 2500191 Det…" at bounding box center [350, 205] width 623 height 311
click at [641, 33] on icon "button" at bounding box center [643, 35] width 12 height 12
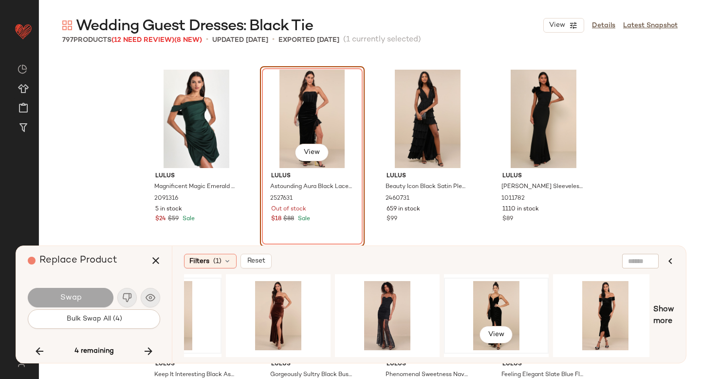
click at [493, 292] on div "View" at bounding box center [496, 315] width 98 height 69
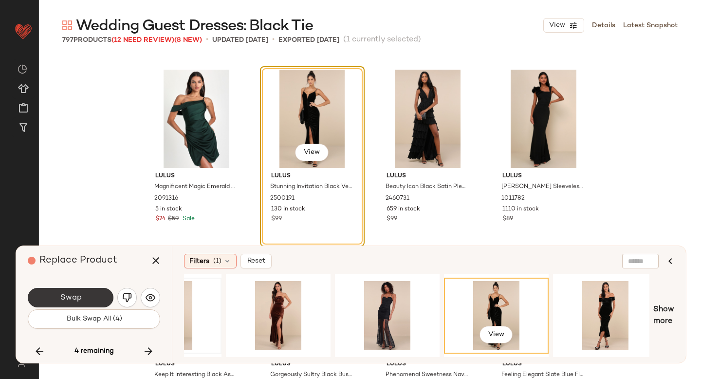
click at [67, 297] on span "Swap" at bounding box center [70, 297] width 22 height 9
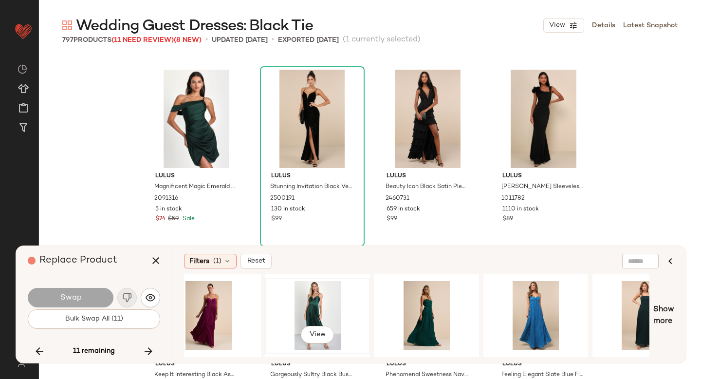
scroll to position [0, 135]
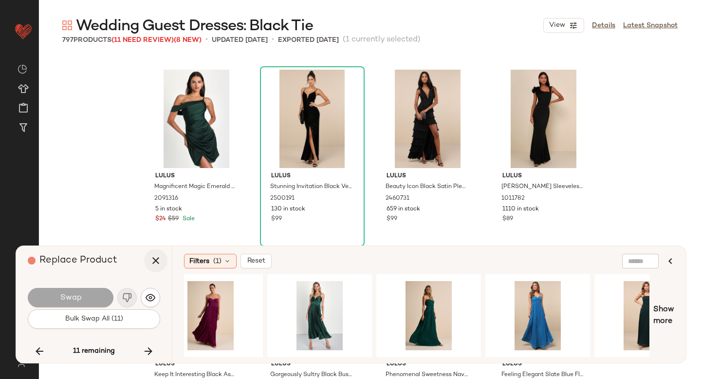
click at [164, 261] on button "button" at bounding box center [155, 260] width 23 height 23
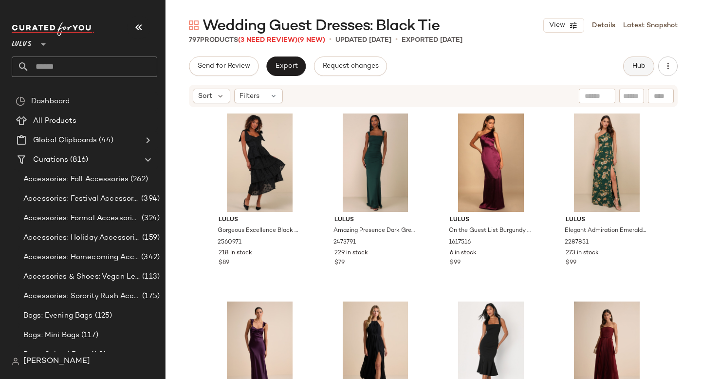
click at [642, 64] on span "Hub" at bounding box center [639, 66] width 14 height 8
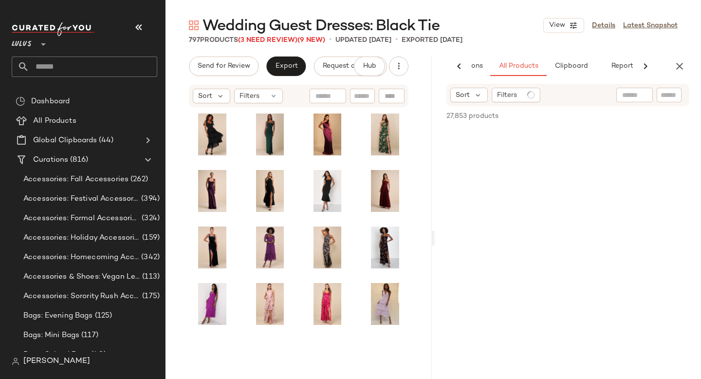
scroll to position [0, 67]
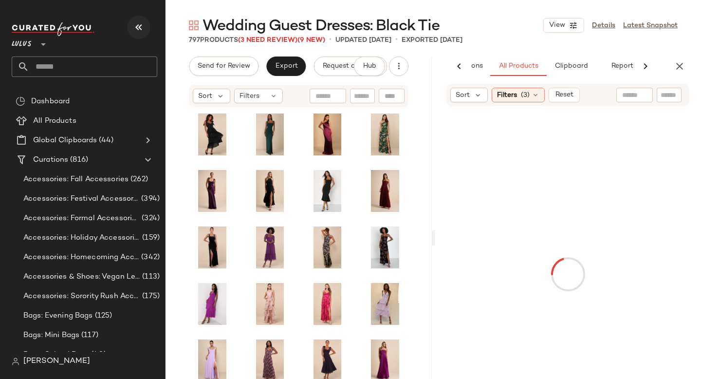
click at [139, 24] on icon "button" at bounding box center [139, 27] width 12 height 12
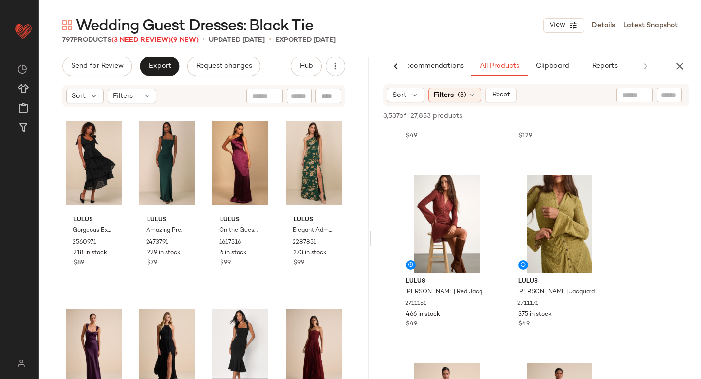
scroll to position [142, 0]
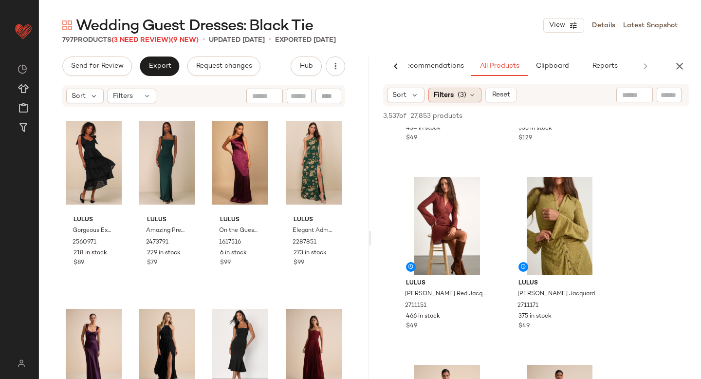
click at [466, 95] on div "Filters (3)" at bounding box center [454, 95] width 53 height 15
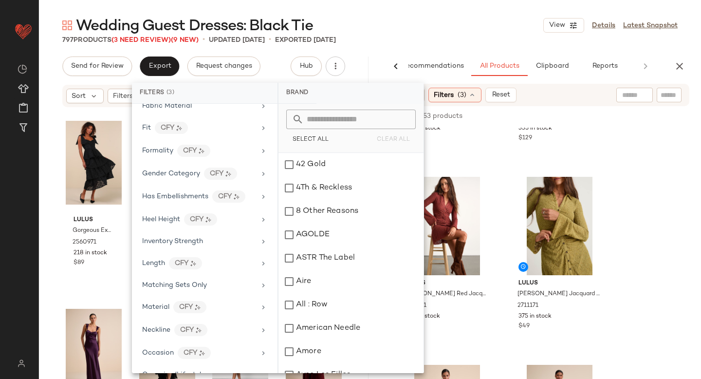
scroll to position [660, 0]
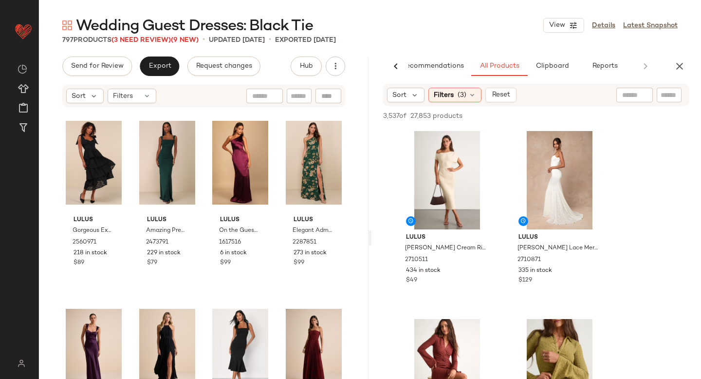
scroll to position [322, 0]
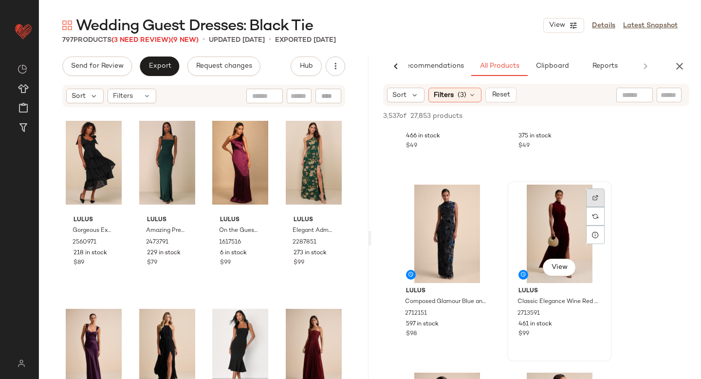
click at [597, 198] on img at bounding box center [595, 198] width 6 height 6
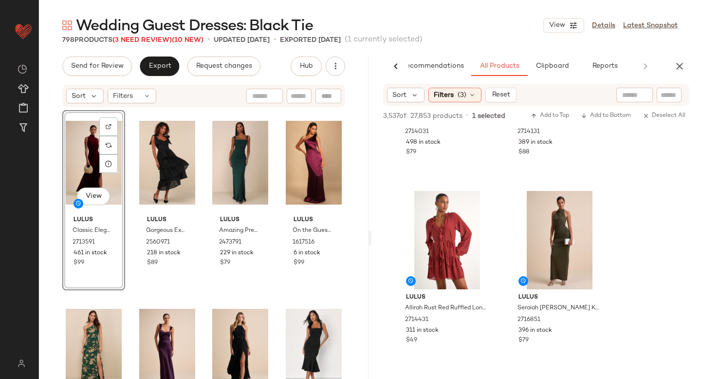
scroll to position [690, 0]
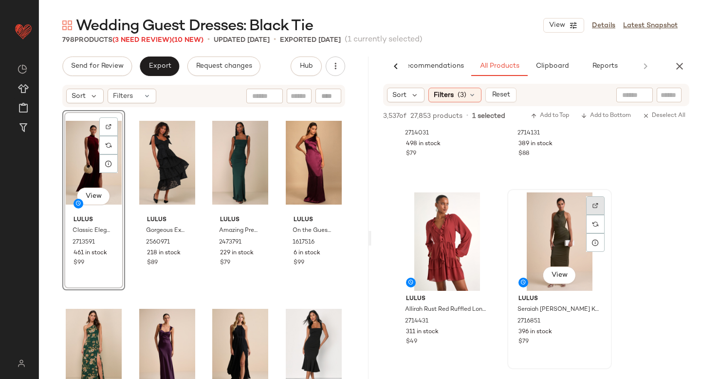
click at [597, 206] on img at bounding box center [595, 205] width 6 height 6
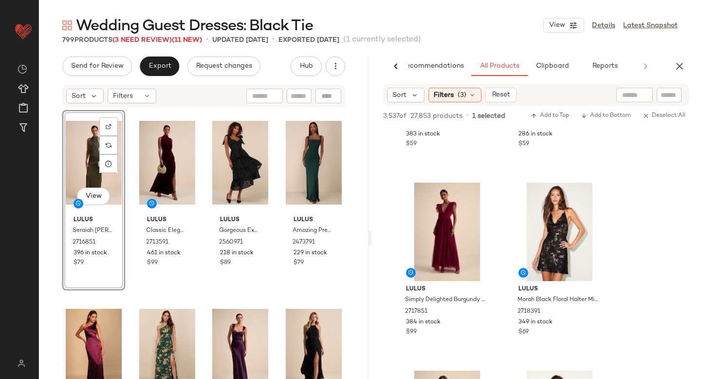
scroll to position [1089, 0]
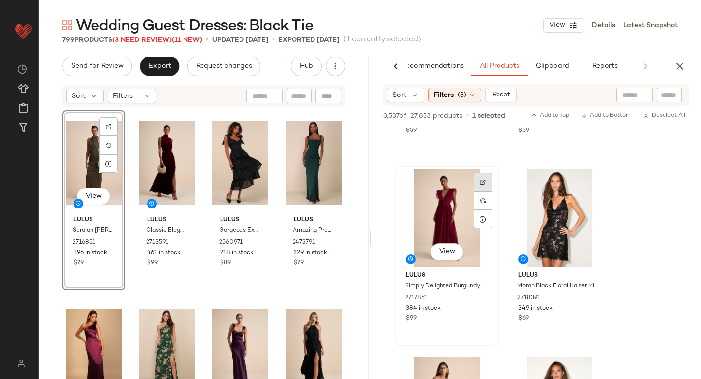
click at [483, 182] on img at bounding box center [483, 182] width 6 height 6
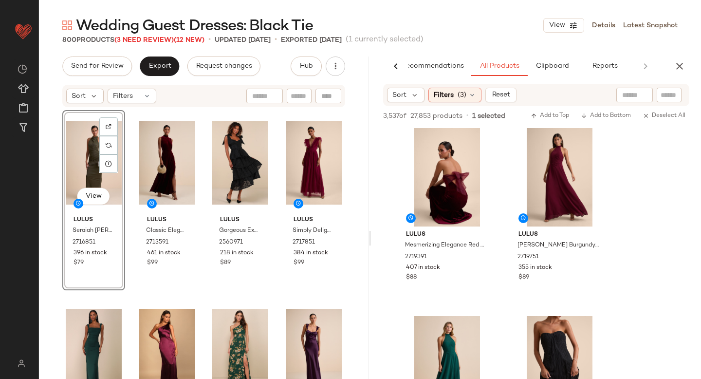
scroll to position [1665, 0]
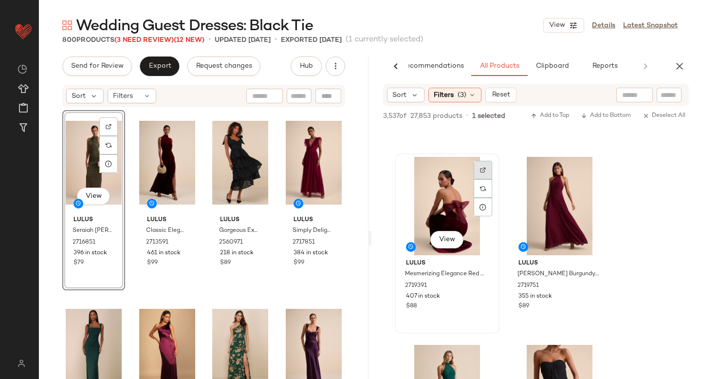
click at [486, 179] on div at bounding box center [483, 188] width 18 height 18
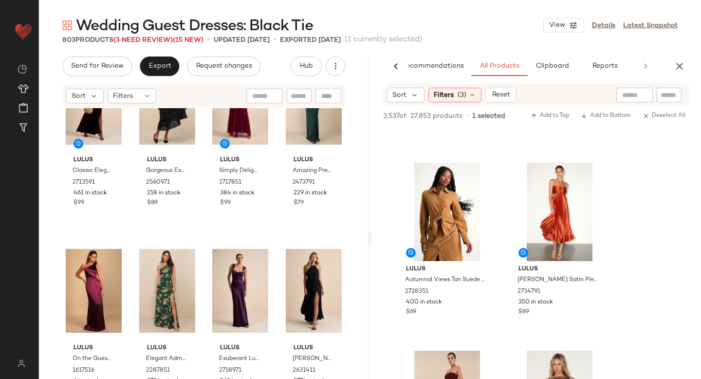
scroll to position [0, 0]
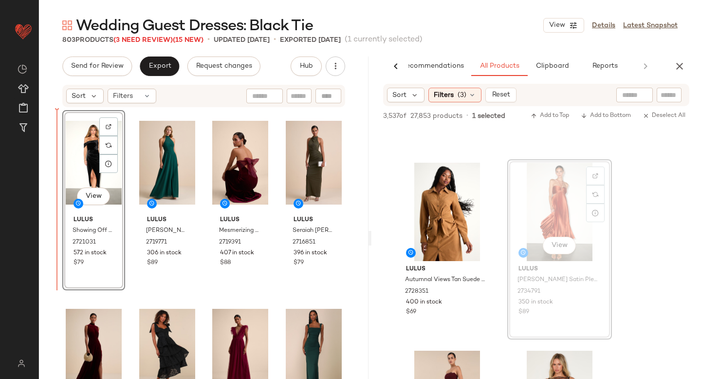
drag, startPoint x: 539, startPoint y: 180, endPoint x: 69, endPoint y: 246, distance: 475.2
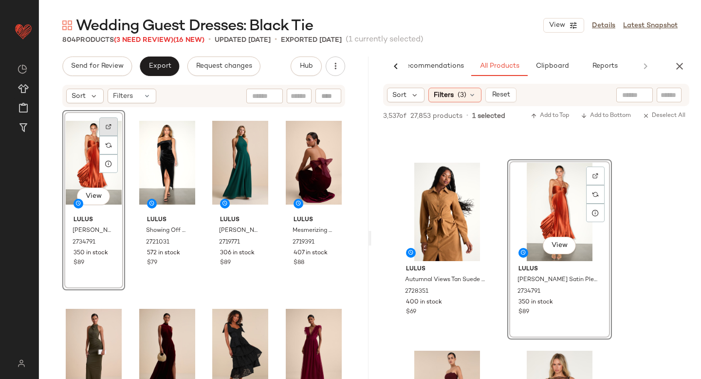
click at [112, 136] on div at bounding box center [108, 145] width 18 height 18
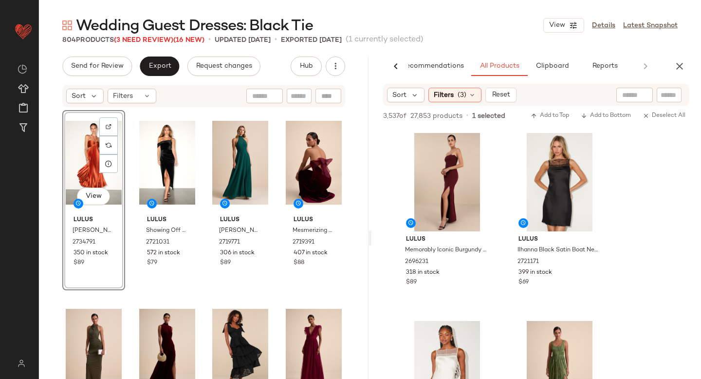
scroll to position [3508, 0]
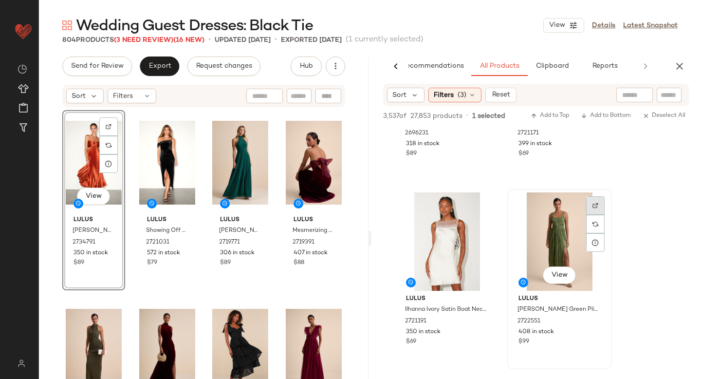
click at [589, 215] on div at bounding box center [595, 224] width 18 height 18
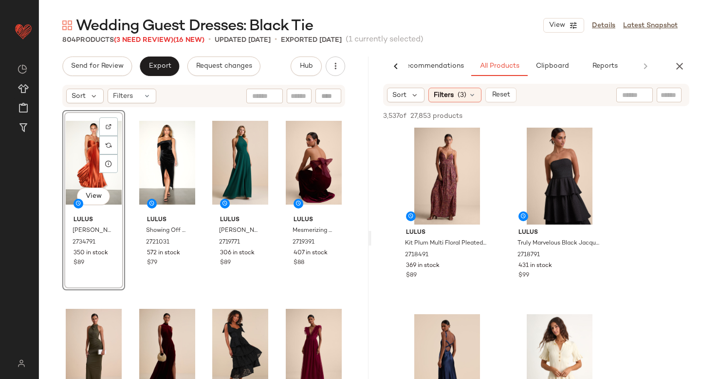
scroll to position [5190, 0]
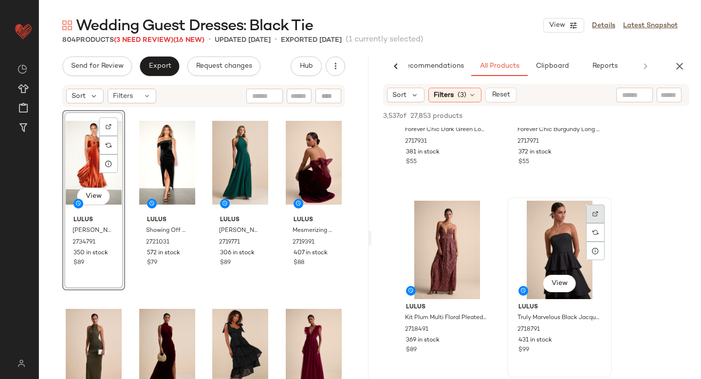
click at [593, 211] on img at bounding box center [595, 214] width 6 height 6
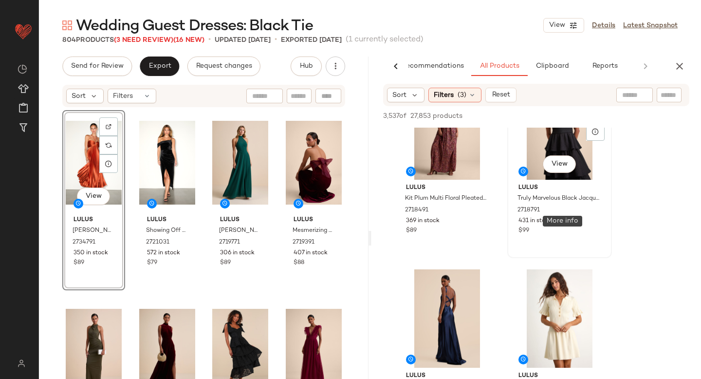
scroll to position [5387, 0]
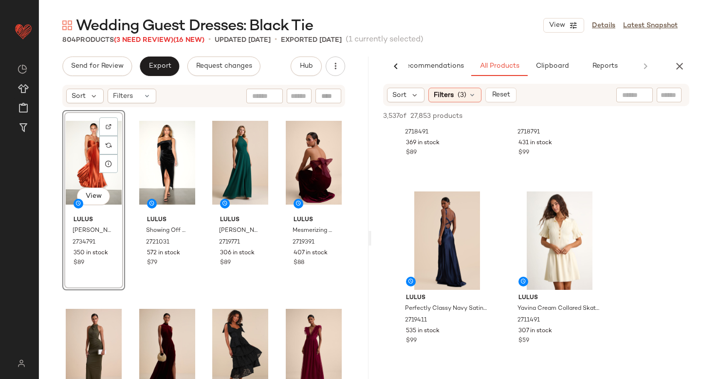
click at [93, 156] on div "View" at bounding box center [94, 162] width 56 height 98
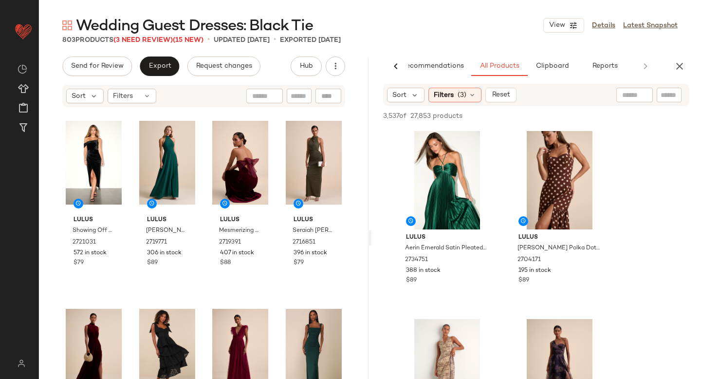
scroll to position [8073, 0]
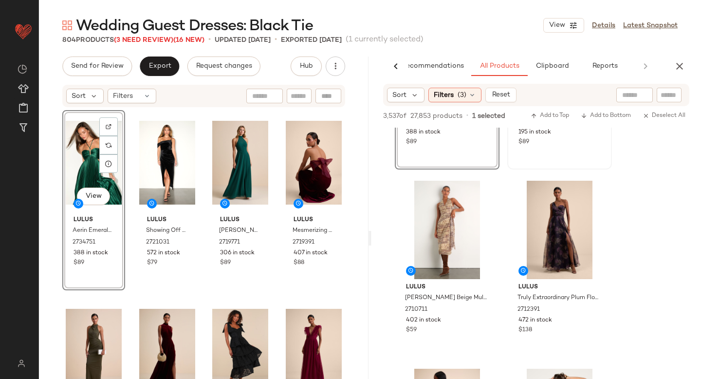
scroll to position [8220, 0]
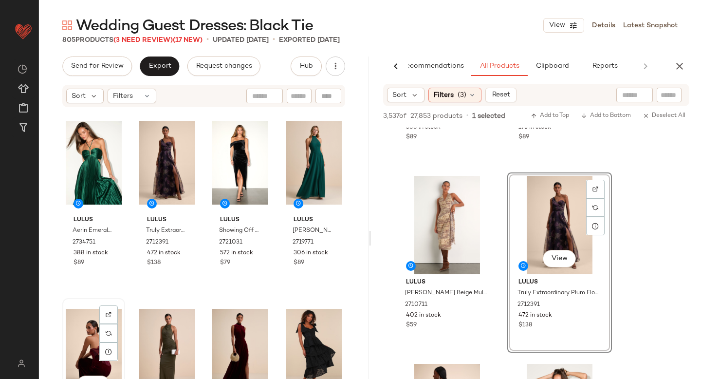
scroll to position [0, 0]
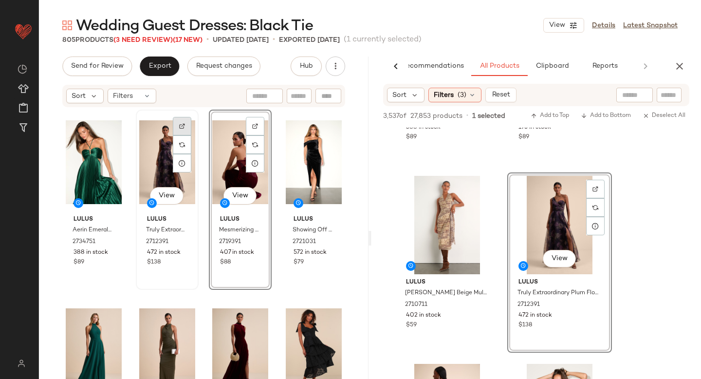
click at [181, 125] on img at bounding box center [182, 126] width 6 height 6
click at [679, 64] on icon "button" at bounding box center [680, 66] width 12 height 12
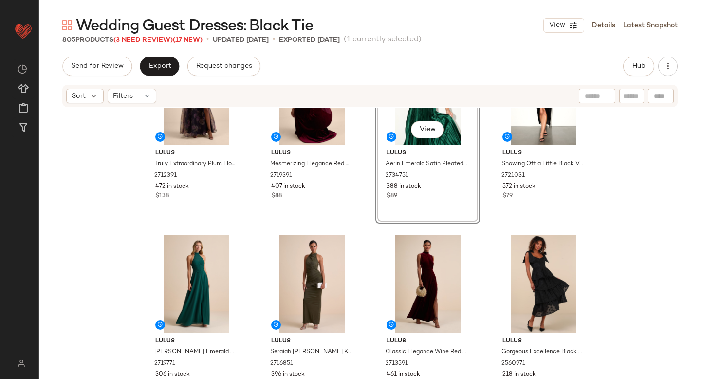
scroll to position [112, 0]
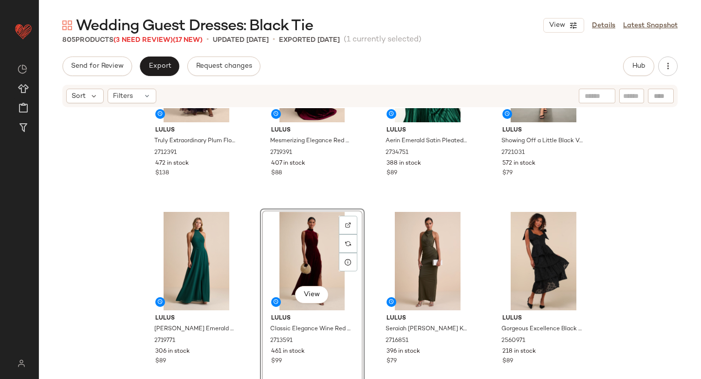
scroll to position [140, 0]
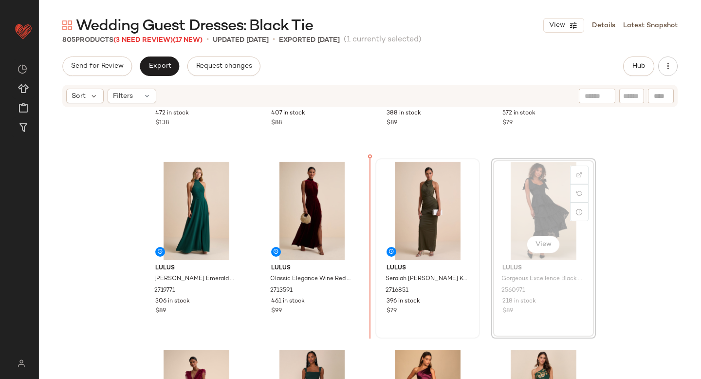
drag, startPoint x: 537, startPoint y: 199, endPoint x: 408, endPoint y: 219, distance: 131.1
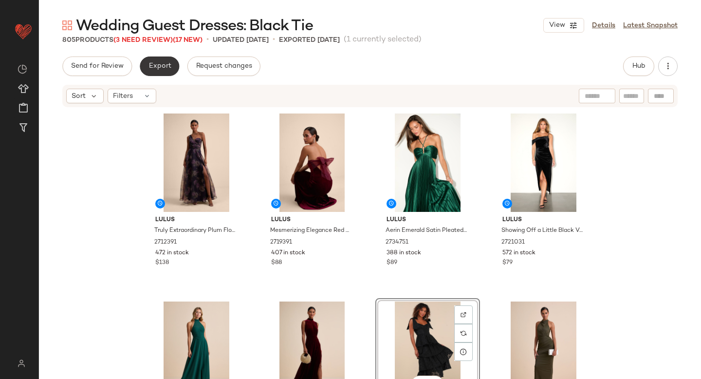
click at [151, 66] on span "Export" at bounding box center [159, 66] width 23 height 8
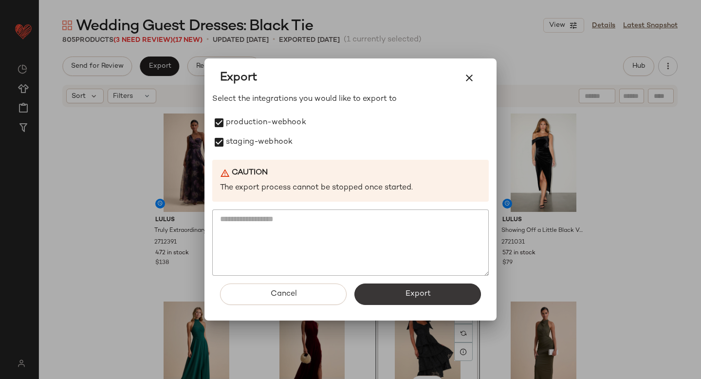
click at [392, 297] on button "Export" at bounding box center [417, 293] width 127 height 21
